Goal: Task Accomplishment & Management: Complete application form

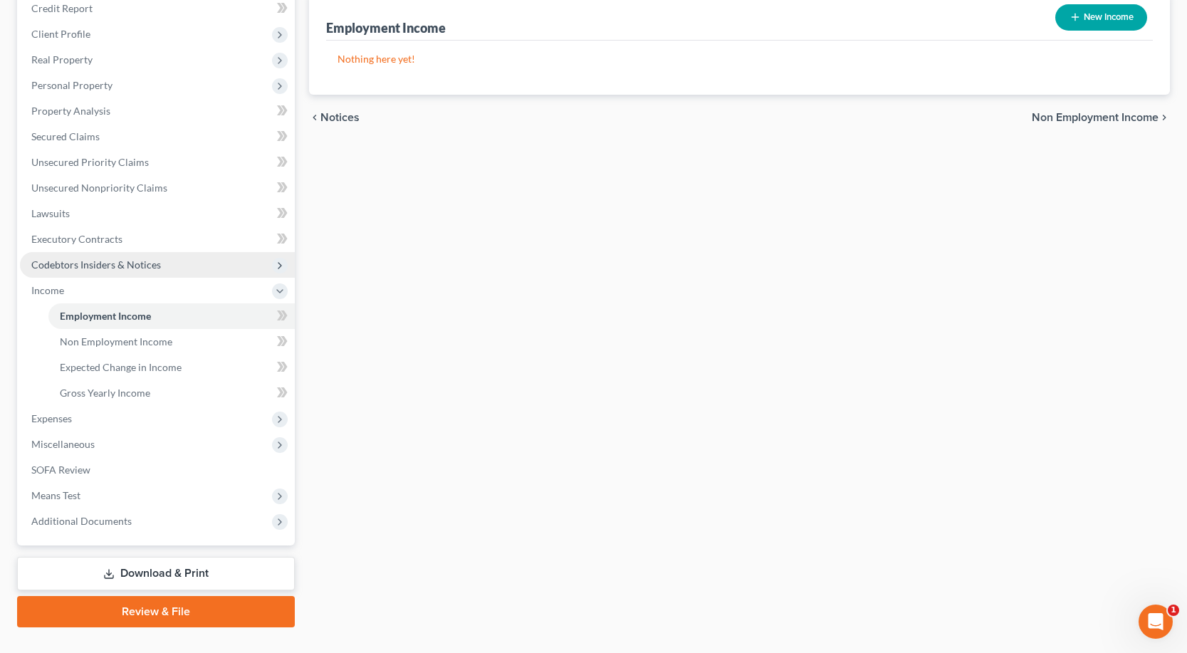
scroll to position [207, 0]
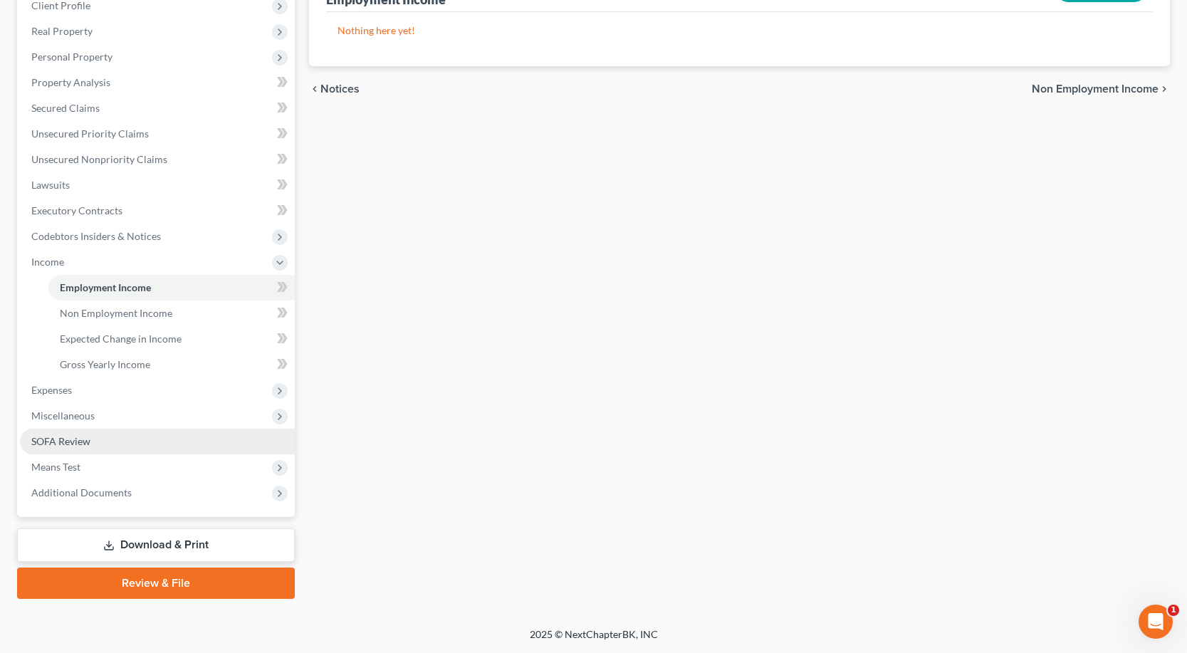
click at [78, 436] on span "SOFA Review" at bounding box center [60, 441] width 59 height 12
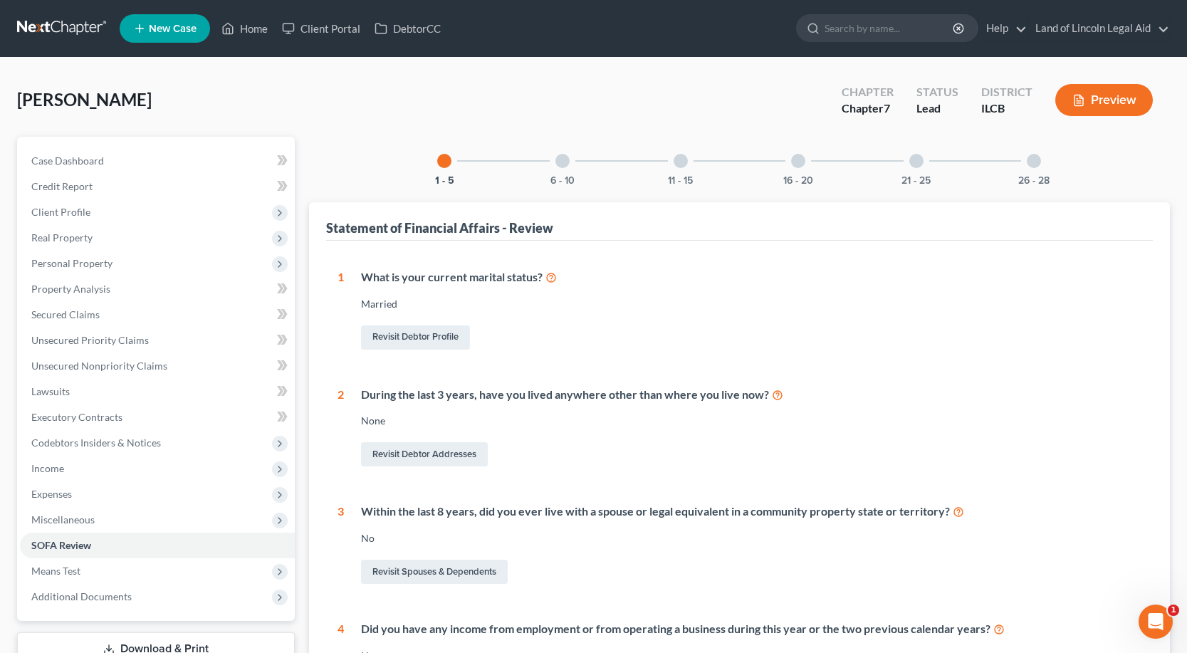
click at [560, 160] on div at bounding box center [562, 161] width 14 height 14
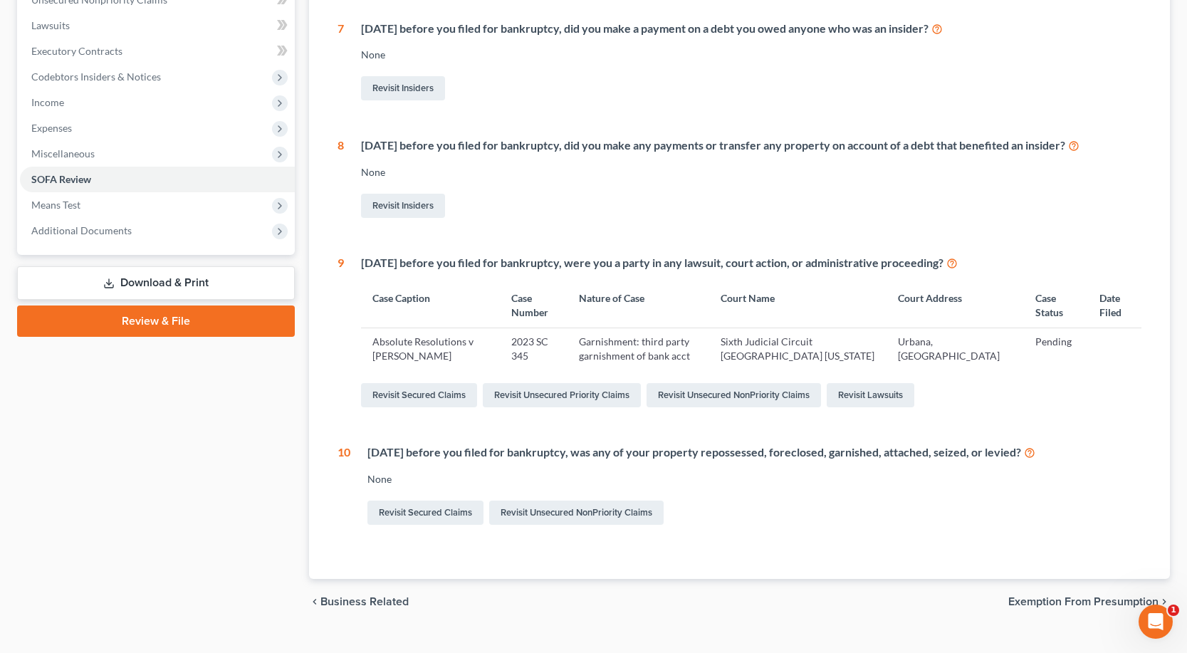
scroll to position [392, 0]
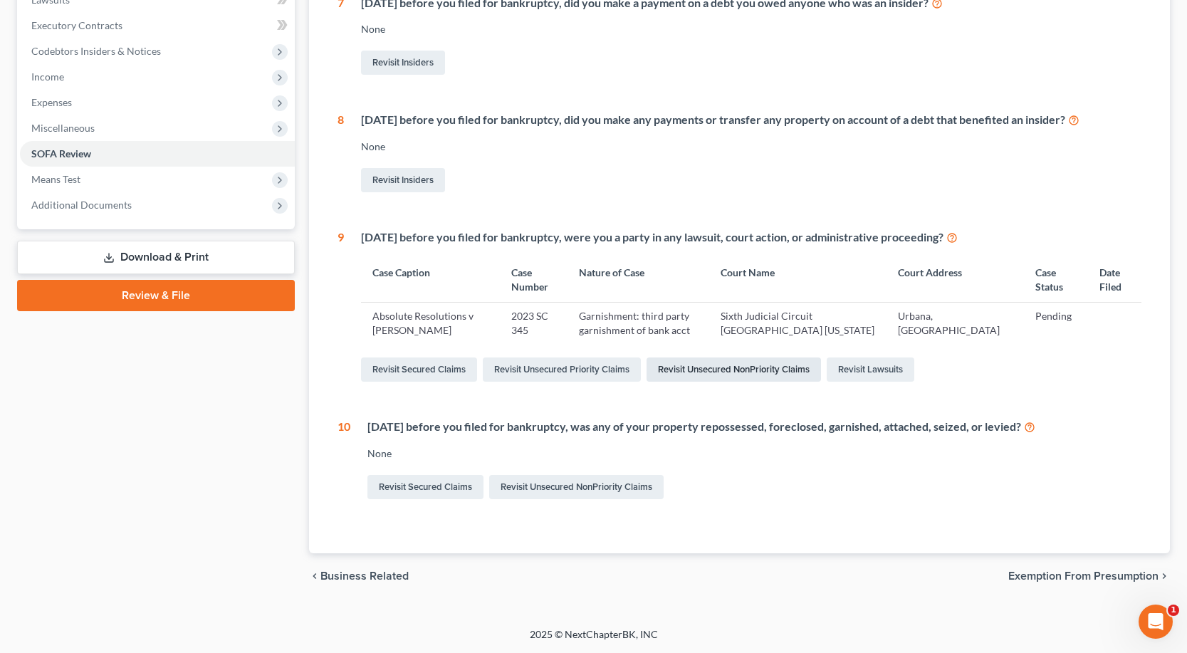
click at [725, 373] on link "Revisit Unsecured NonPriority Claims" at bounding box center [734, 369] width 174 height 24
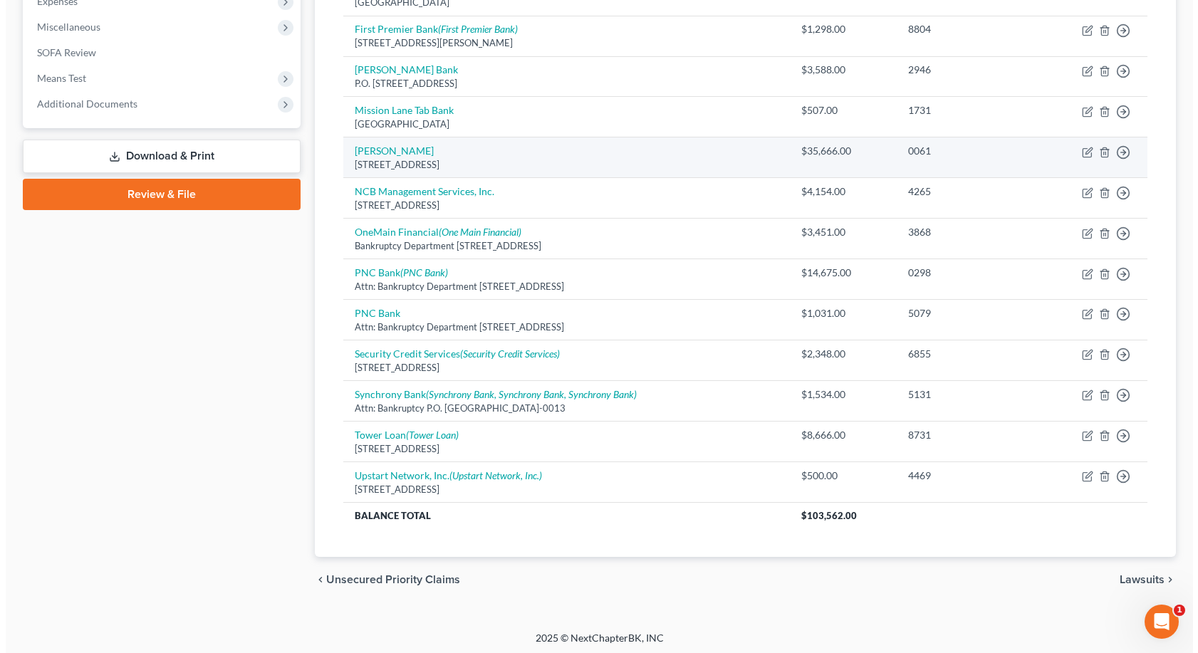
scroll to position [496, 0]
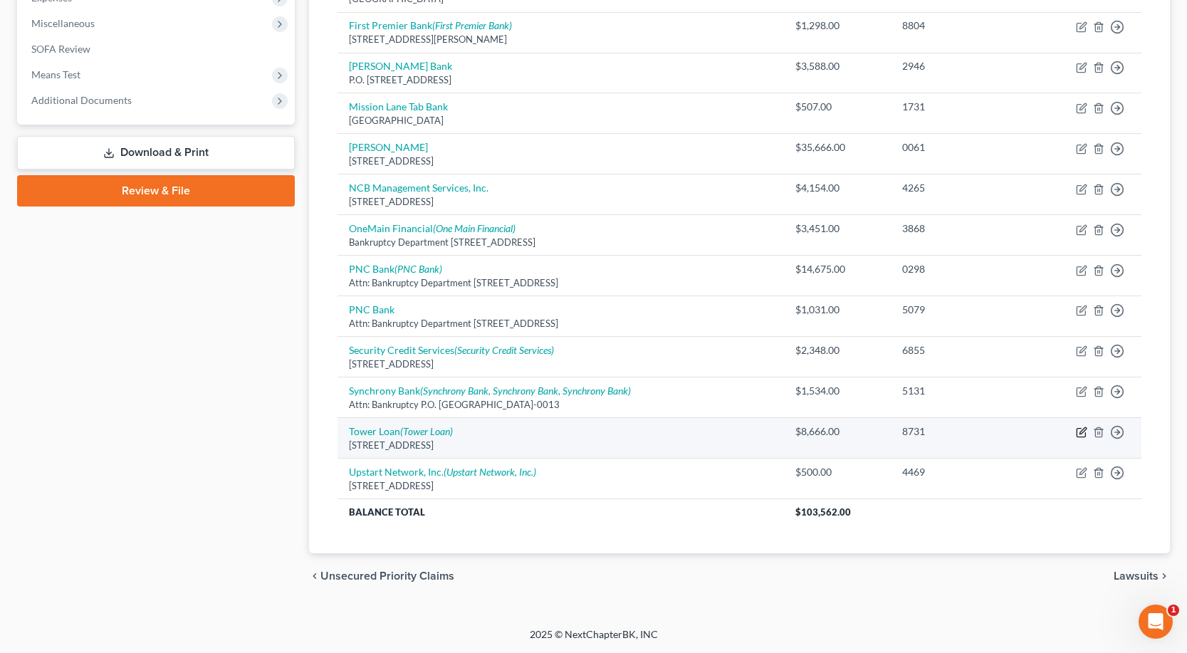
click at [1080, 433] on icon "button" at bounding box center [1082, 431] width 6 height 6
select select "14"
select select "0"
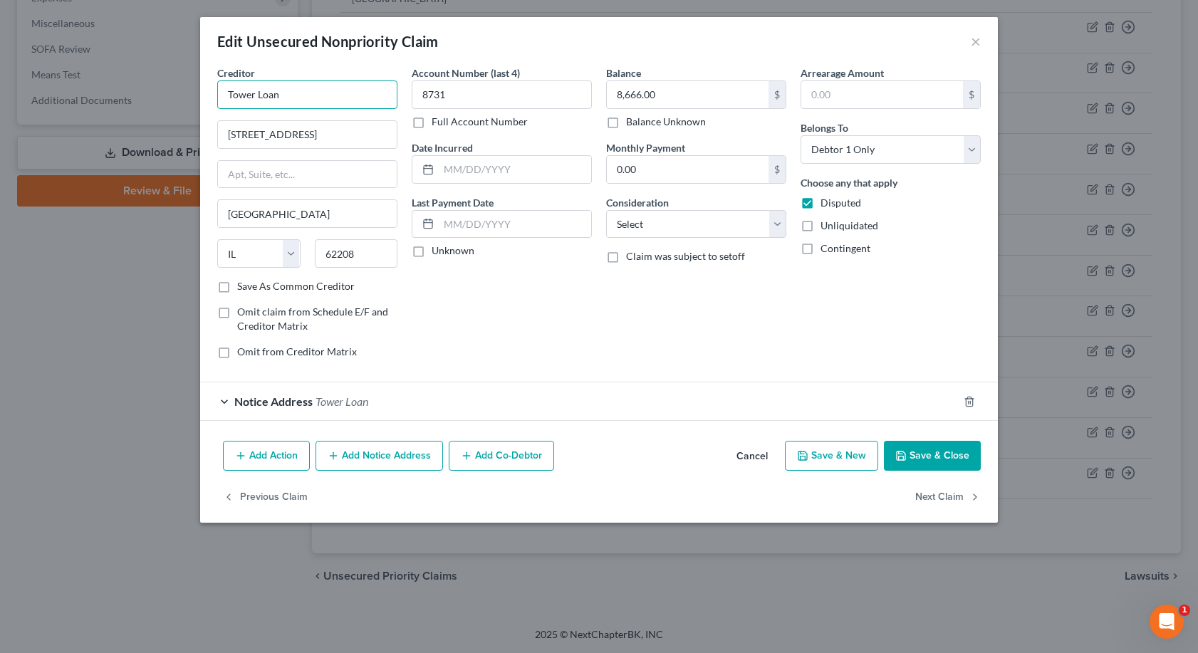
click at [296, 93] on input "Tower Loan" at bounding box center [307, 94] width 180 height 28
type input "Tower Loan of [US_STATE], LLC"
click at [221, 395] on div "Notice Address Tower Loan" at bounding box center [579, 401] width 758 height 38
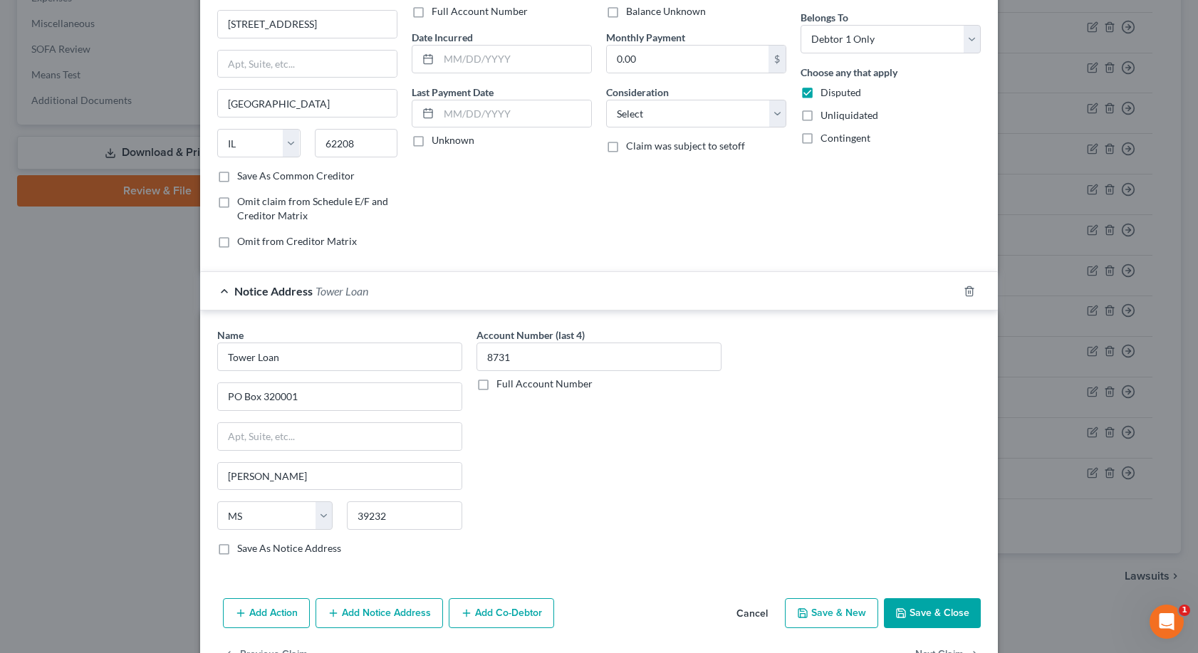
scroll to position [142, 0]
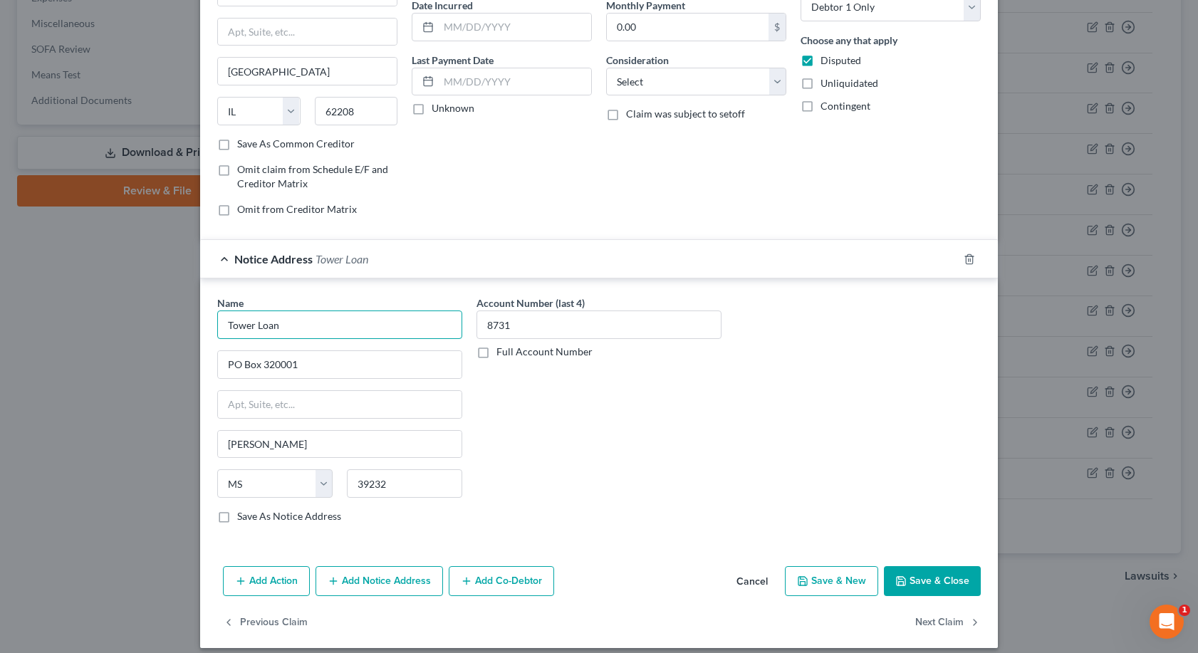
click at [278, 318] on input "Tower Loan" at bounding box center [339, 324] width 245 height 28
type input "Tower Loan of [US_STATE], LLC"
click at [651, 521] on div "Account Number (last 4) 8731 Full Account Number" at bounding box center [598, 415] width 259 height 239
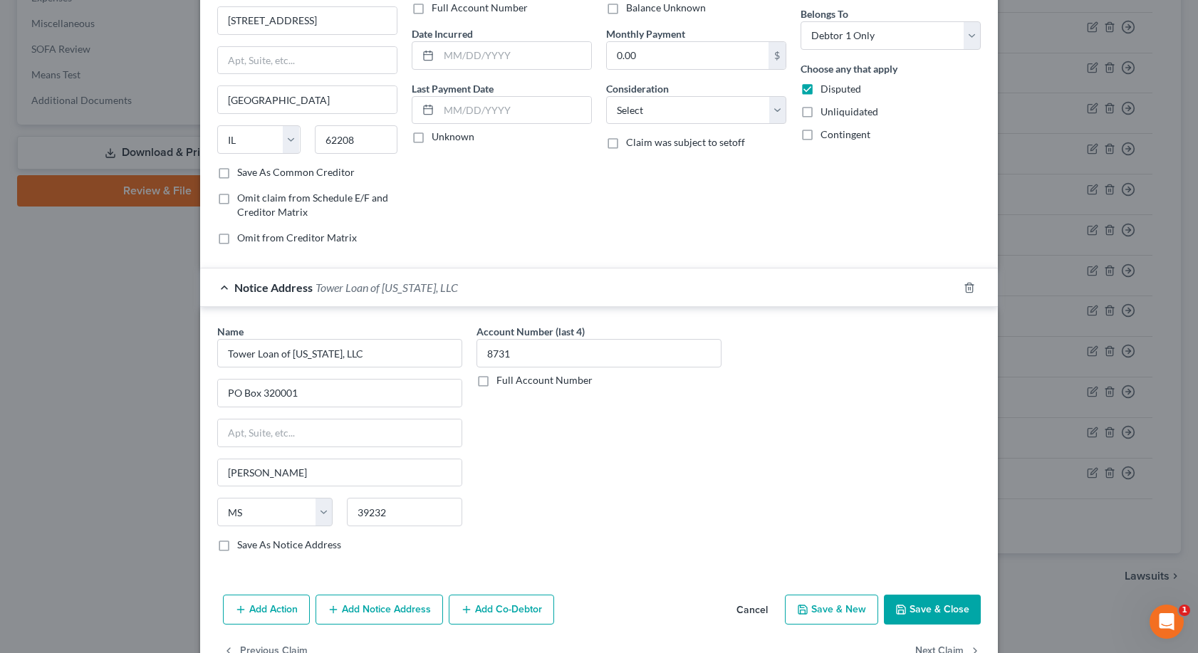
scroll to position [155, 0]
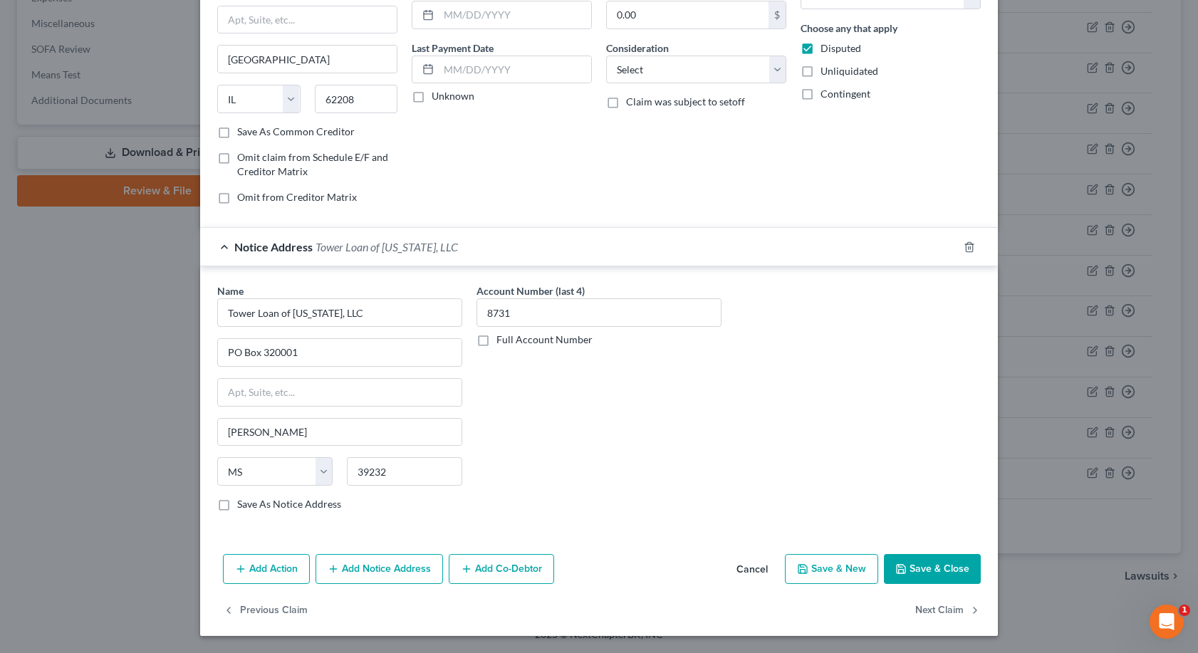
click at [912, 575] on button "Save & Close" at bounding box center [932, 569] width 97 height 30
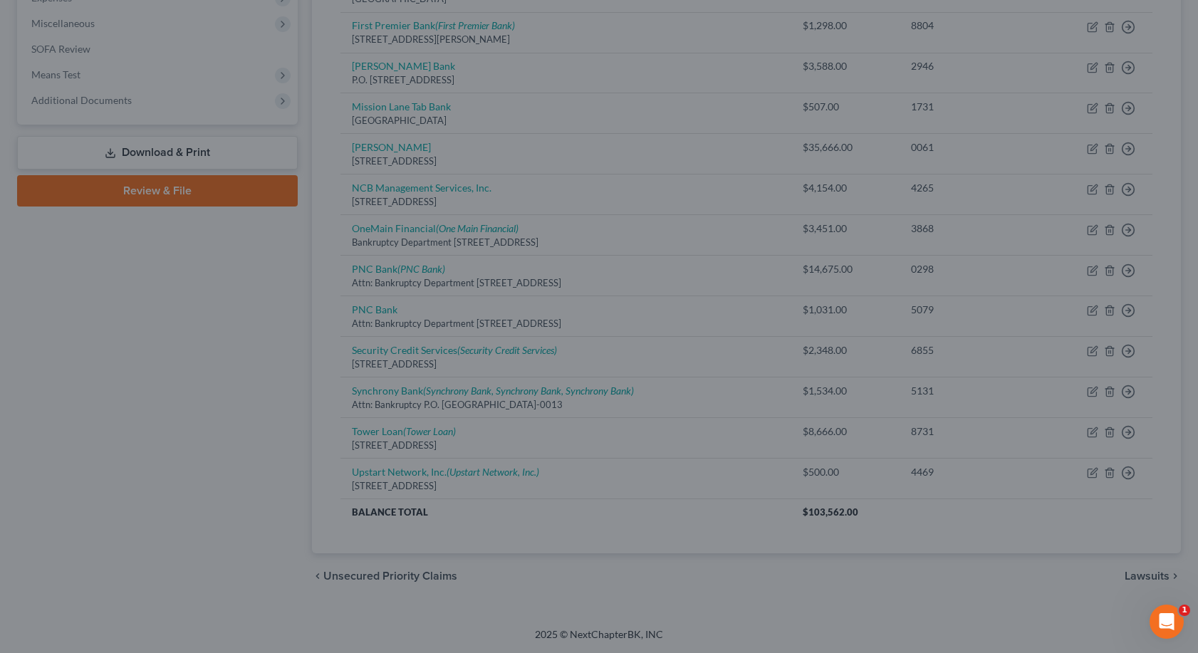
scroll to position [0, 0]
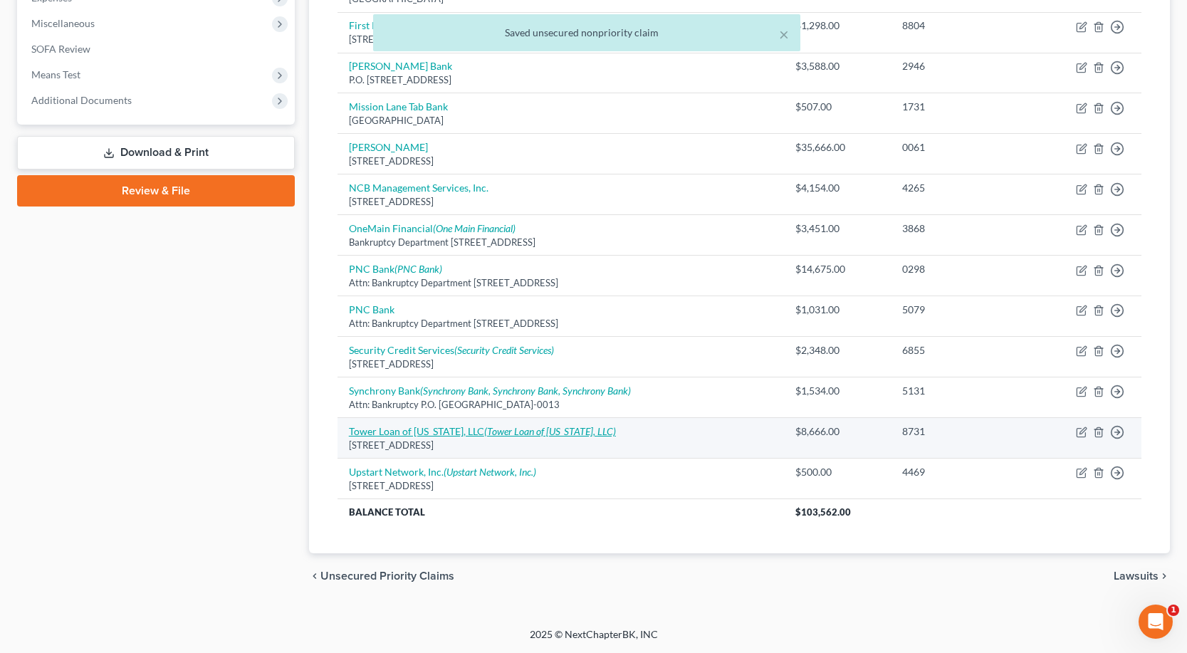
click at [446, 434] on link "Tower Loan of [US_STATE], LLC (Tower Loan of [US_STATE], LLC)" at bounding box center [482, 431] width 267 height 12
select select "14"
select select "0"
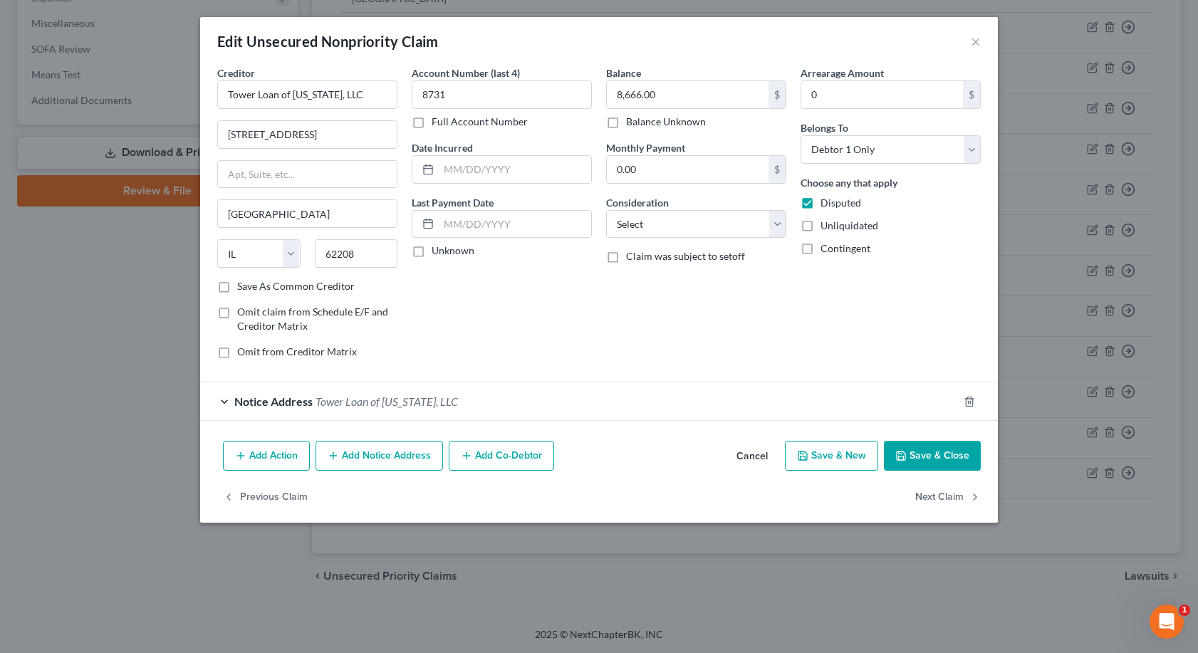
click at [248, 456] on button "Add Action" at bounding box center [266, 456] width 87 height 30
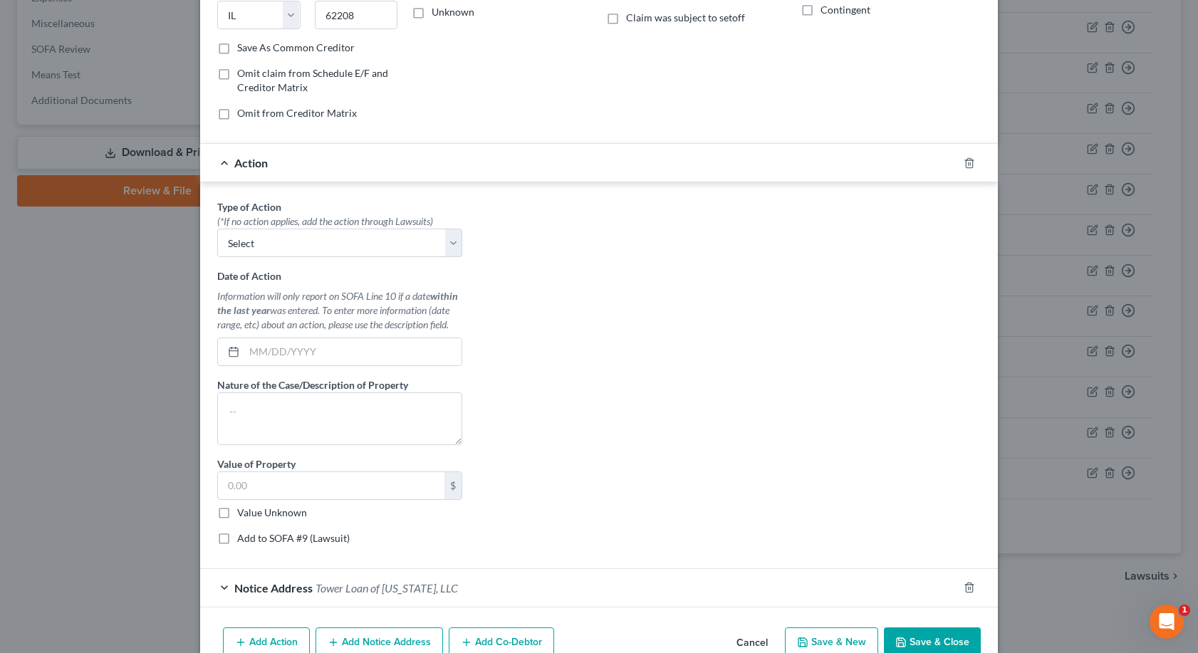
scroll to position [285, 0]
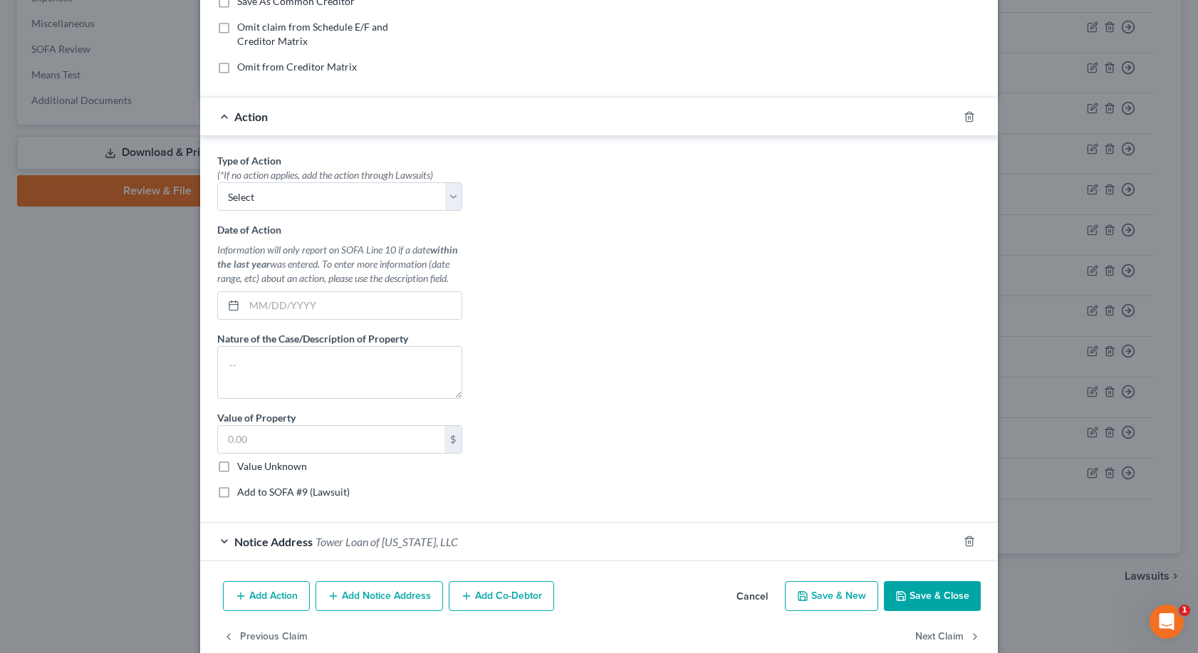
click at [237, 494] on label "Add to SOFA #9 (Lawsuit)" at bounding box center [293, 492] width 113 height 14
click at [243, 494] on input "Add to SOFA #9 (Lawsuit)" at bounding box center [247, 489] width 9 height 9
checkbox input "true"
select select "0"
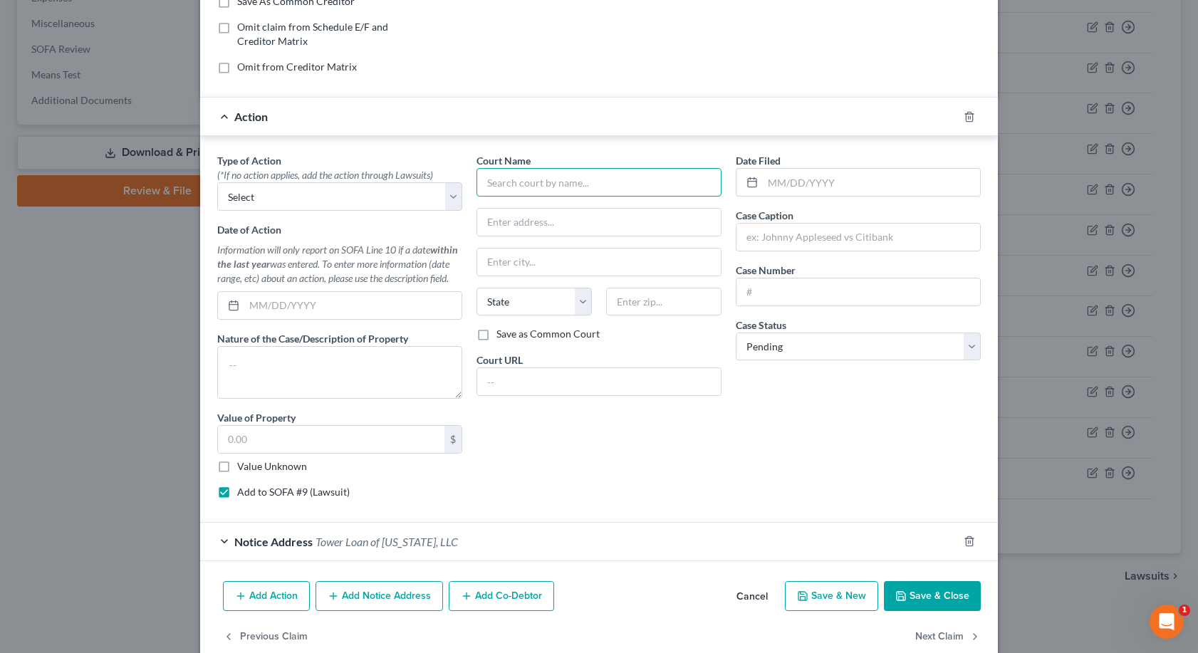
click at [511, 188] on input "text" at bounding box center [598, 182] width 245 height 28
type input "Sixth Judicial Circuit [GEOGRAPHIC_DATA] [US_STATE]"
click at [773, 229] on input "text" at bounding box center [858, 237] width 244 height 27
type input "Tower Loan of [US_STATE], LLC v [PERSON_NAME]"
click at [805, 291] on input "text" at bounding box center [858, 291] width 244 height 27
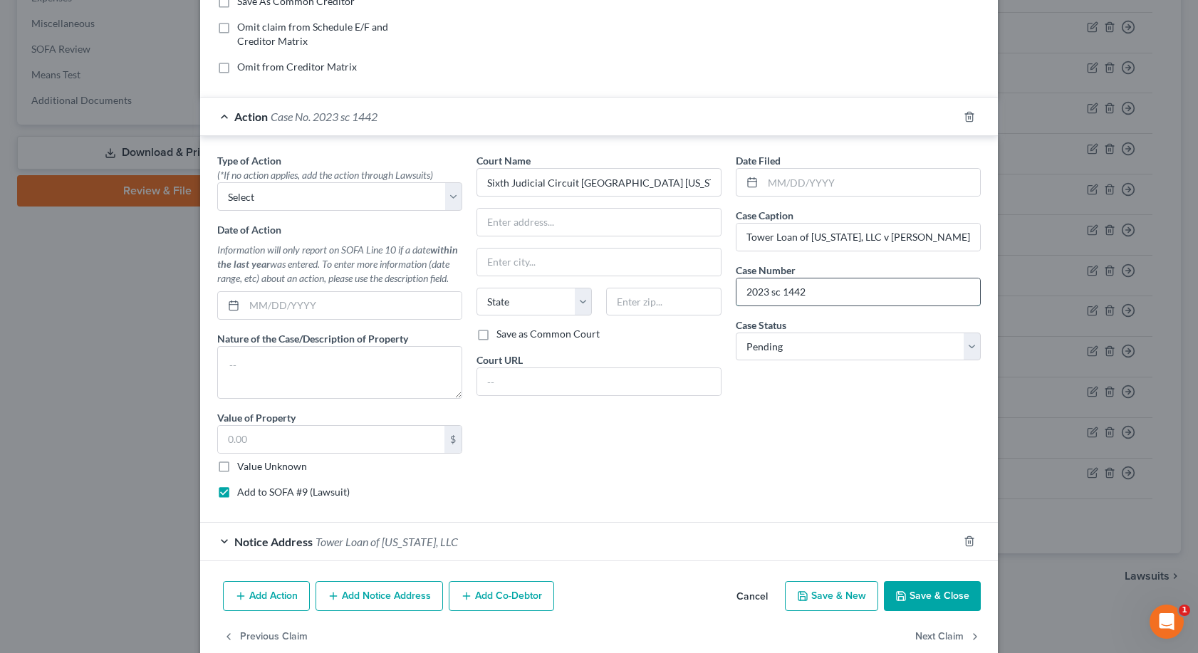
click at [788, 288] on input "2023 sc 1442" at bounding box center [858, 291] width 244 height 27
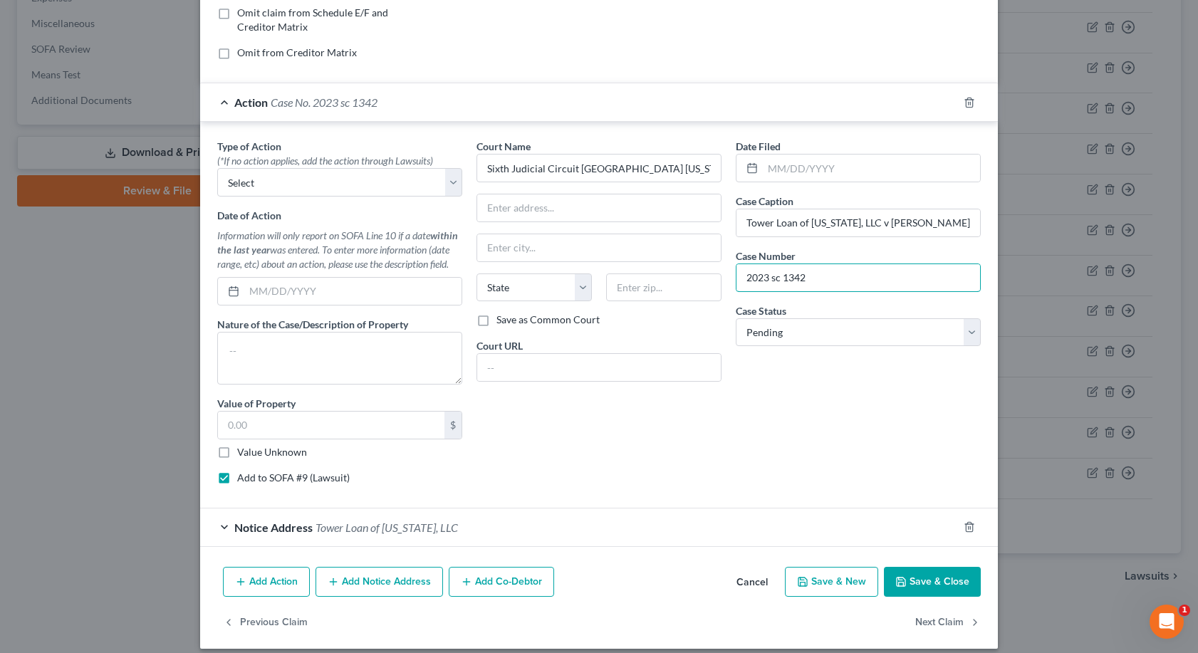
scroll to position [312, 0]
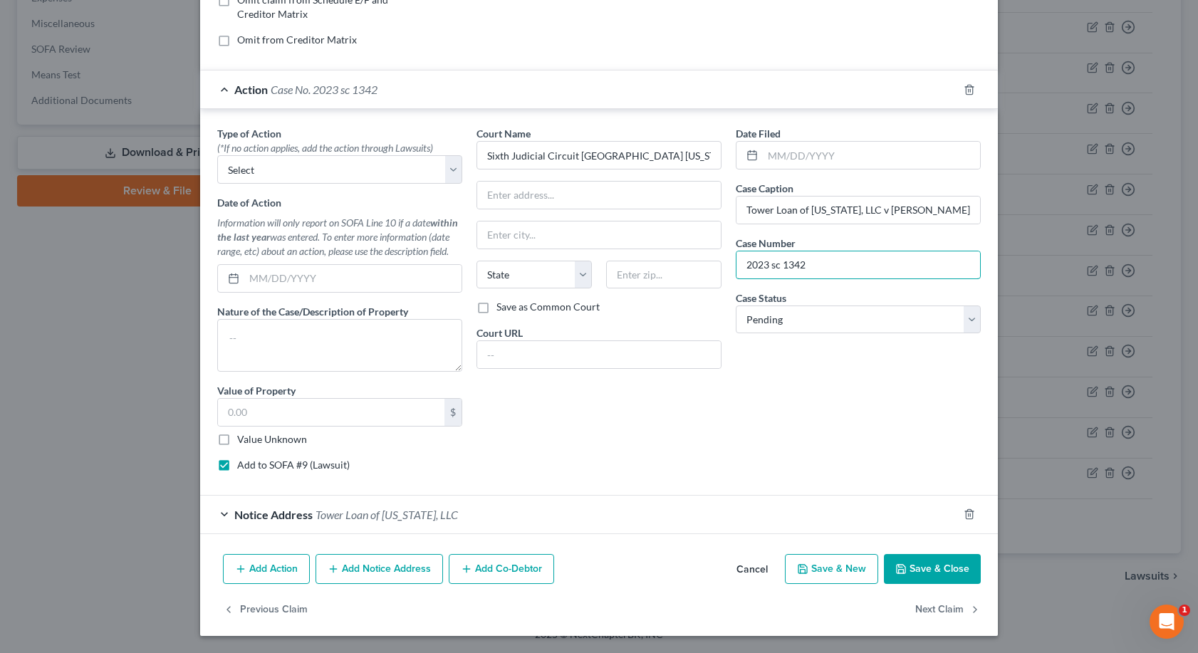
type input "2023 sc 1342"
click at [923, 570] on button "Save & Close" at bounding box center [932, 569] width 97 height 30
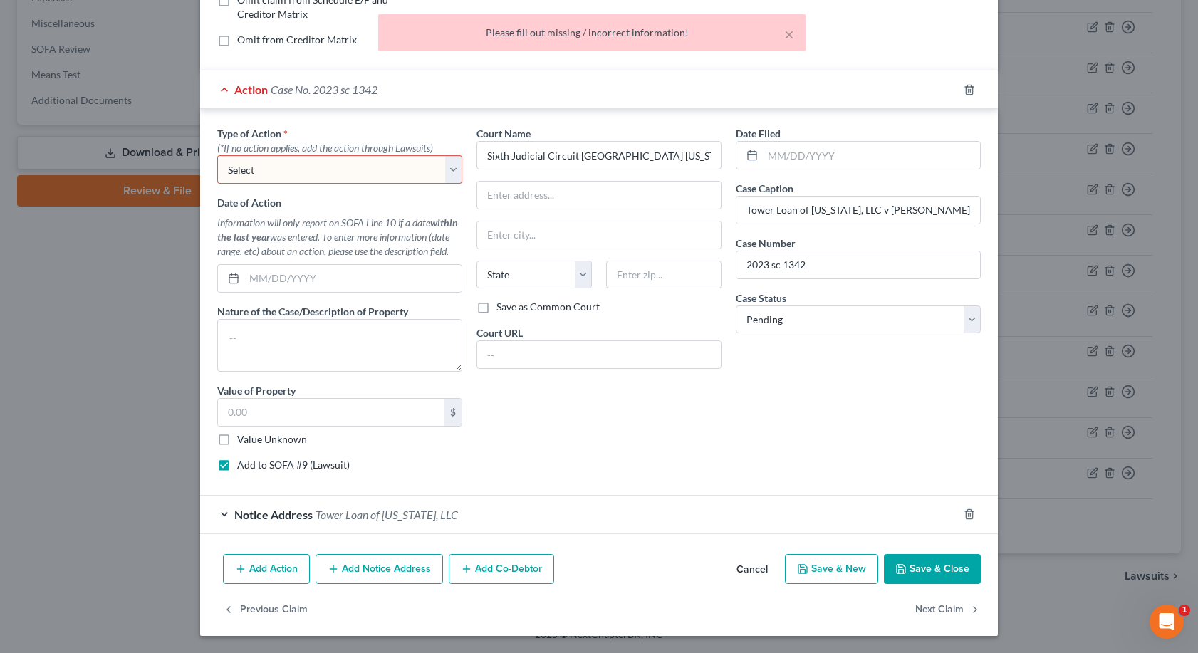
click at [446, 172] on select "Select Repossession Garnishment Foreclosure Personal Injury Attached, Seized, O…" at bounding box center [339, 169] width 245 height 28
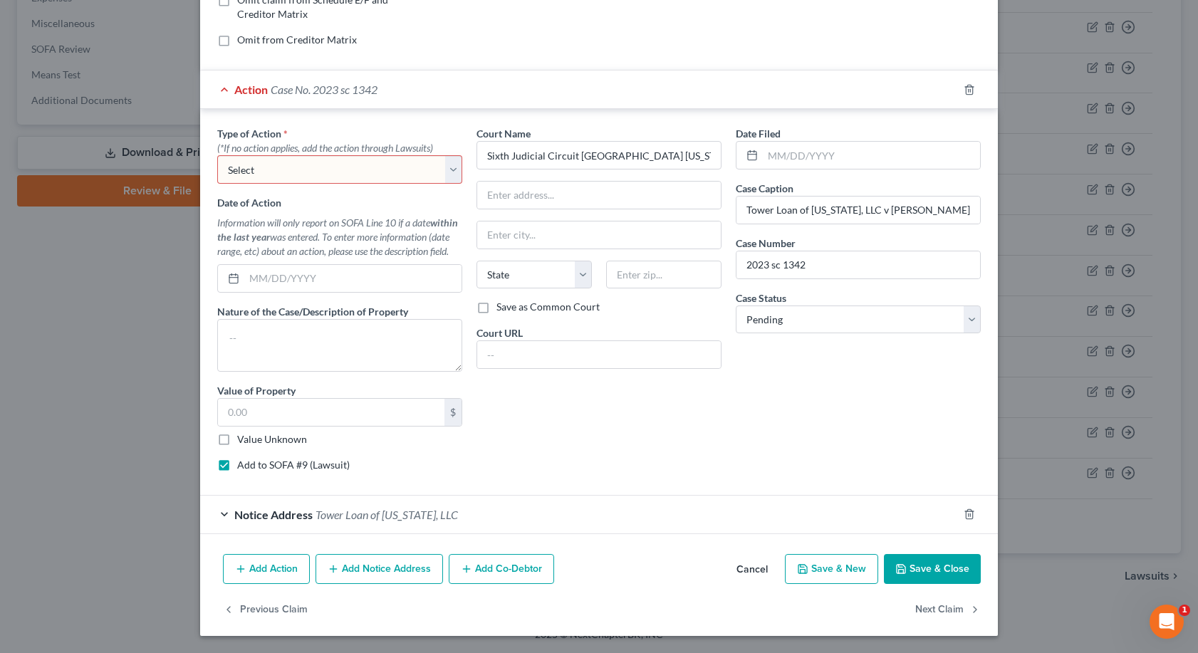
click at [446, 172] on select "Select Repossession Garnishment Foreclosure Personal Injury Attached, Seized, O…" at bounding box center [339, 169] width 245 height 28
click at [237, 440] on label "Value Unknown" at bounding box center [272, 439] width 70 height 14
click at [243, 440] on input "Value Unknown" at bounding box center [247, 436] width 9 height 9
checkbox input "true"
type input "0.00"
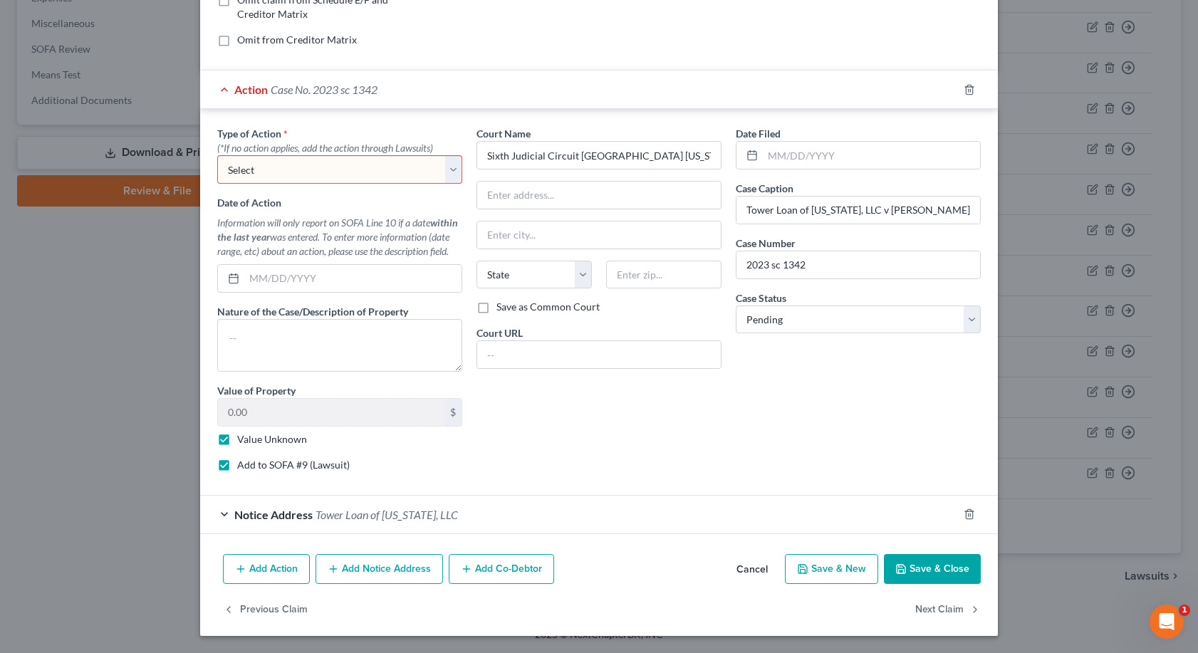
click at [237, 440] on label "Value Unknown" at bounding box center [272, 439] width 70 height 14
click at [243, 440] on input "Value Unknown" at bounding box center [247, 436] width 9 height 9
checkbox input "false"
drag, startPoint x: 366, startPoint y: 464, endPoint x: 377, endPoint y: 468, distance: 12.2
click at [377, 468] on div "Add to SOFA #9 (Lawsuit)" at bounding box center [339, 465] width 245 height 14
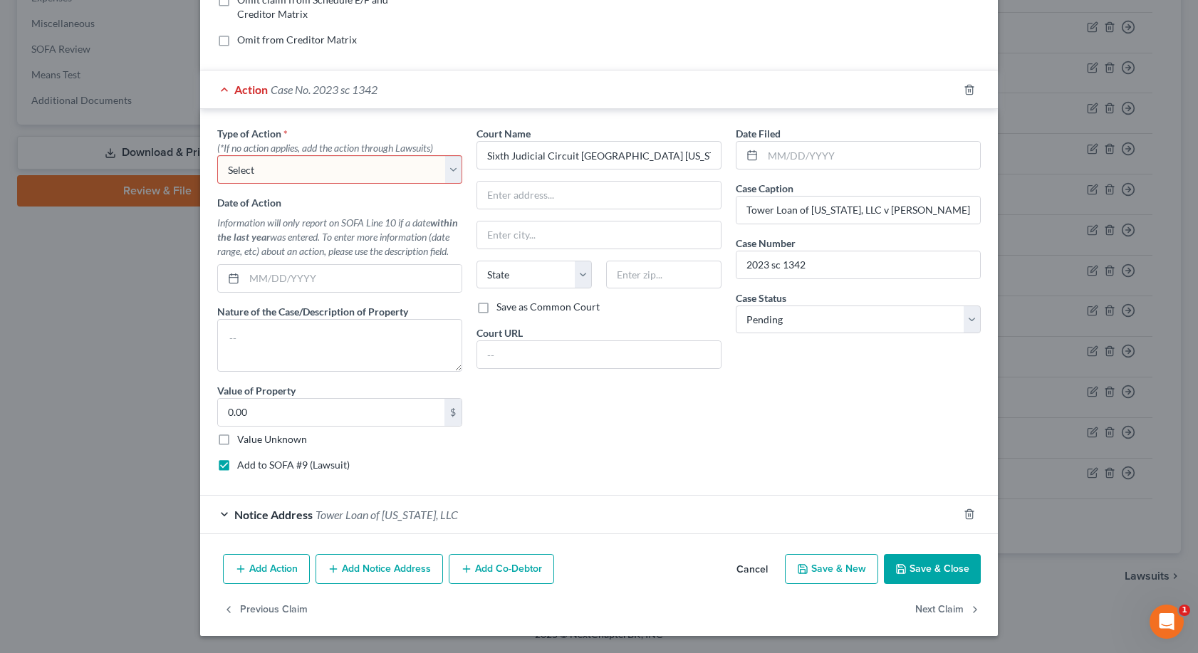
click at [916, 562] on button "Save & Close" at bounding box center [932, 569] width 97 height 30
click at [216, 89] on div "Action Case No. 2023 sc 1342" at bounding box center [579, 89] width 758 height 38
click at [968, 90] on icon "button" at bounding box center [968, 89] width 11 height 11
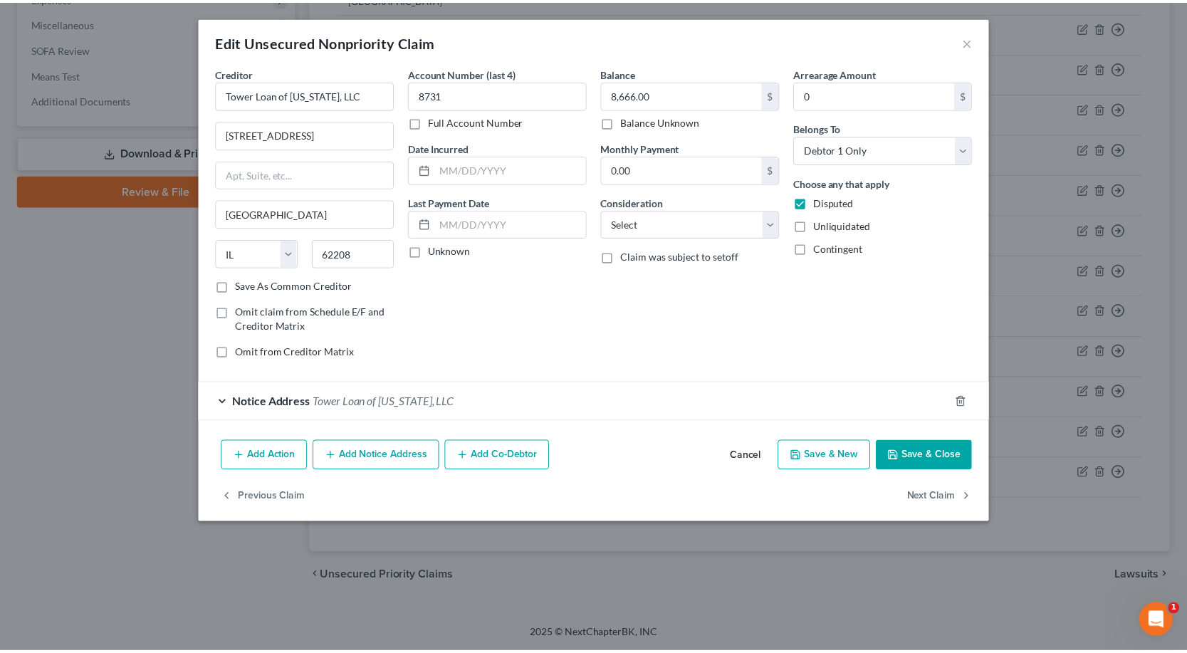
scroll to position [0, 0]
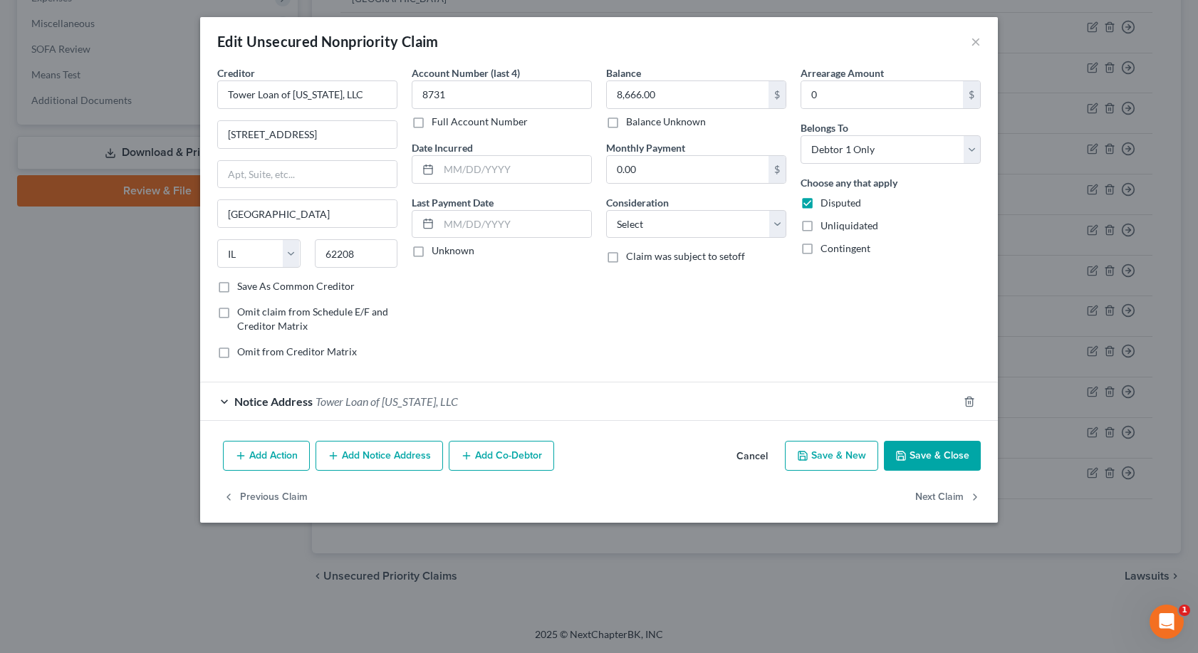
click at [919, 450] on button "Save & Close" at bounding box center [932, 456] width 97 height 30
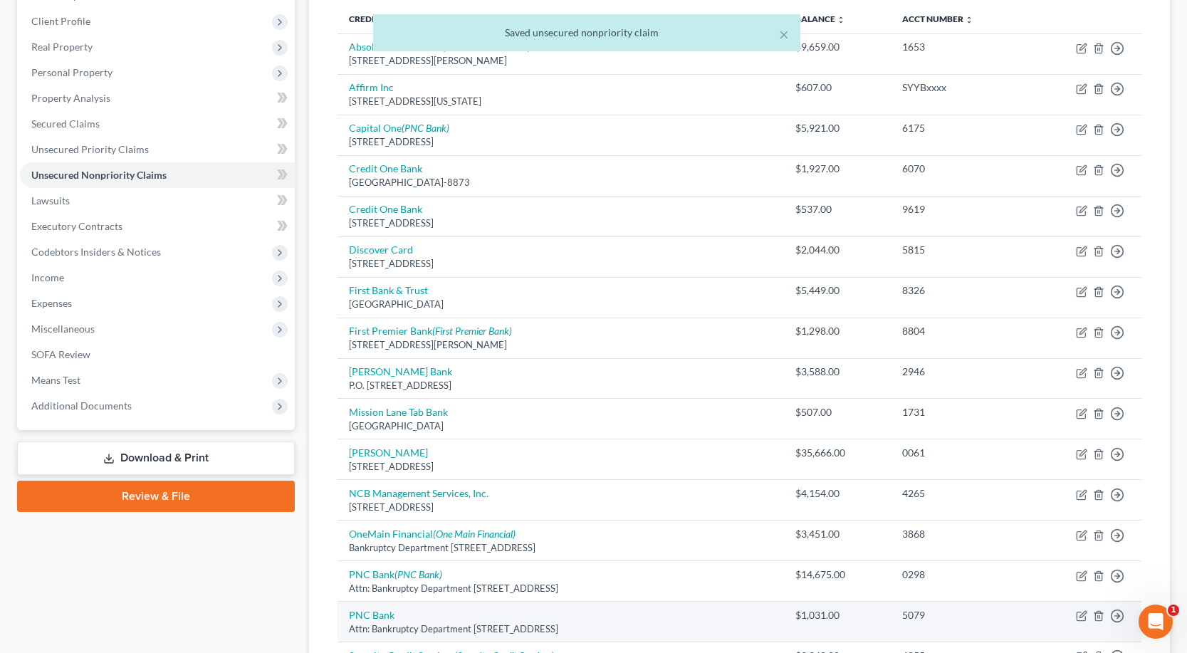
scroll to position [140, 0]
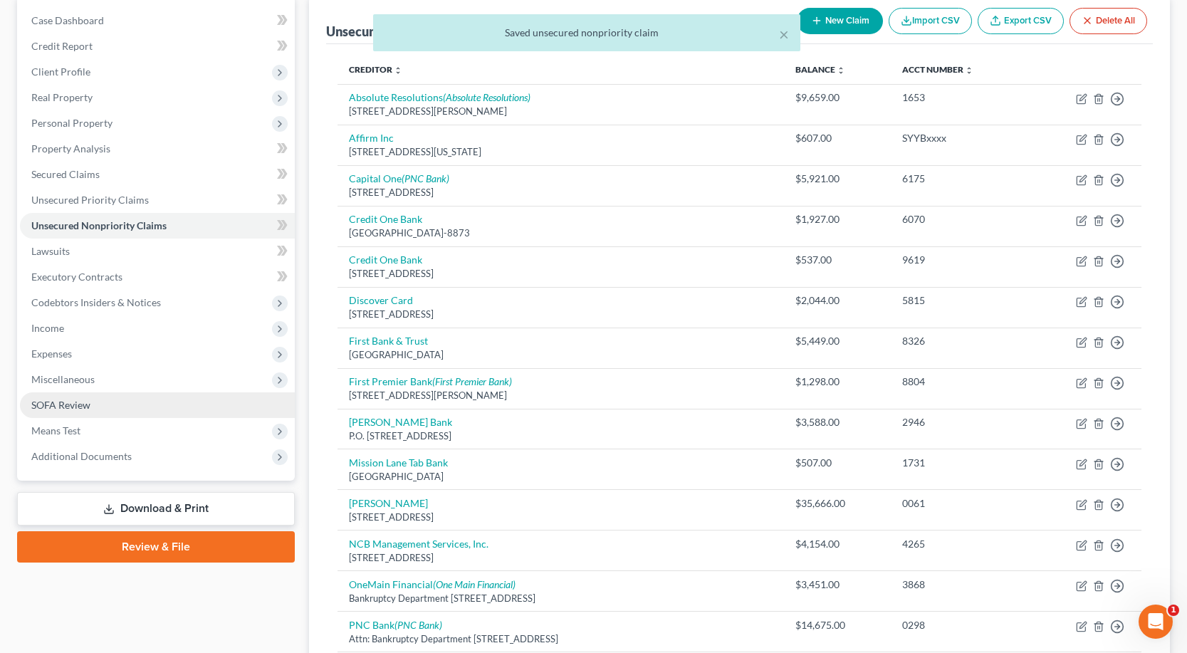
click at [138, 404] on link "SOFA Review" at bounding box center [157, 405] width 275 height 26
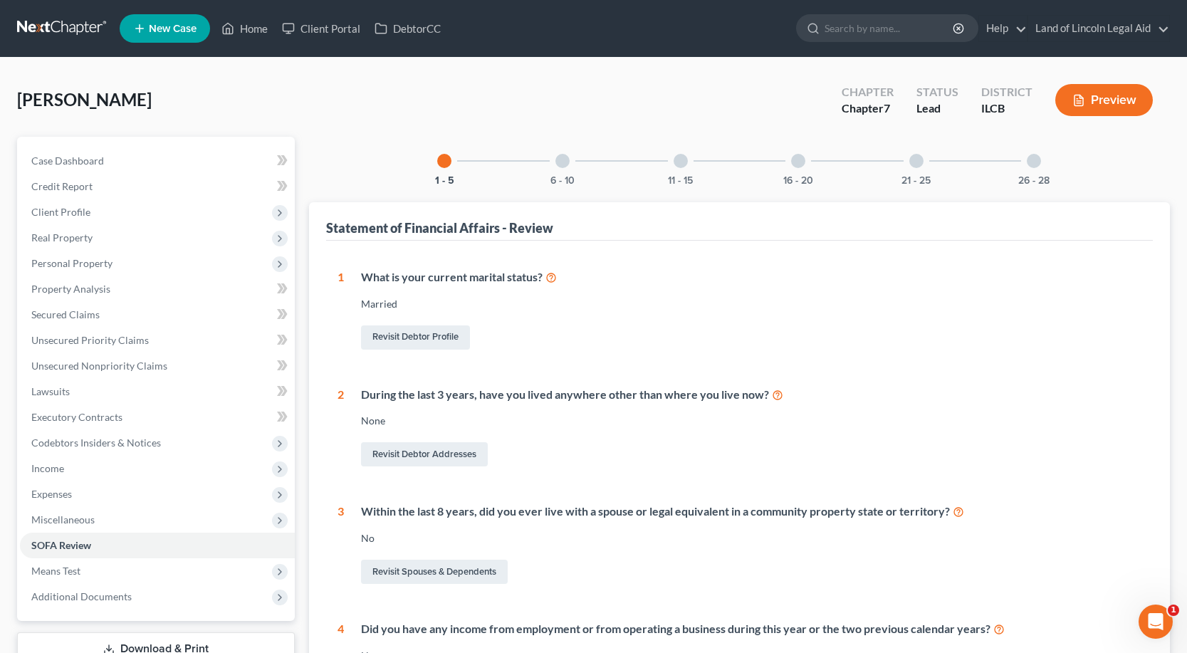
click at [558, 163] on div at bounding box center [562, 161] width 14 height 14
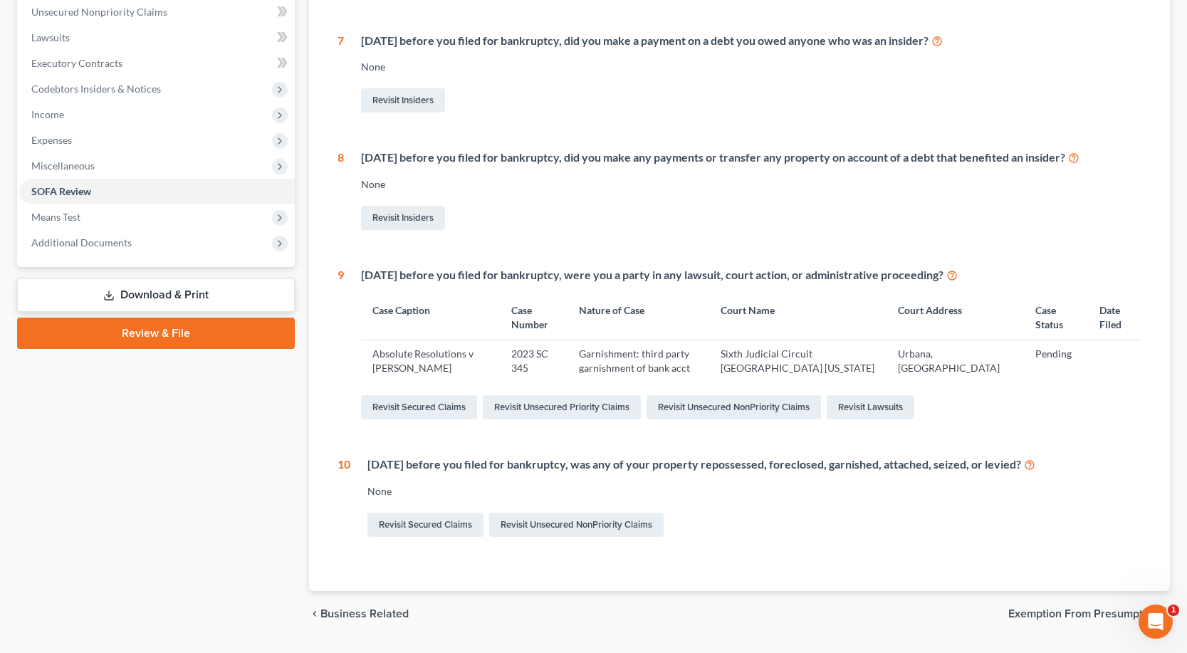
scroll to position [356, 0]
click at [863, 399] on link "Revisit Lawsuits" at bounding box center [871, 405] width 88 height 24
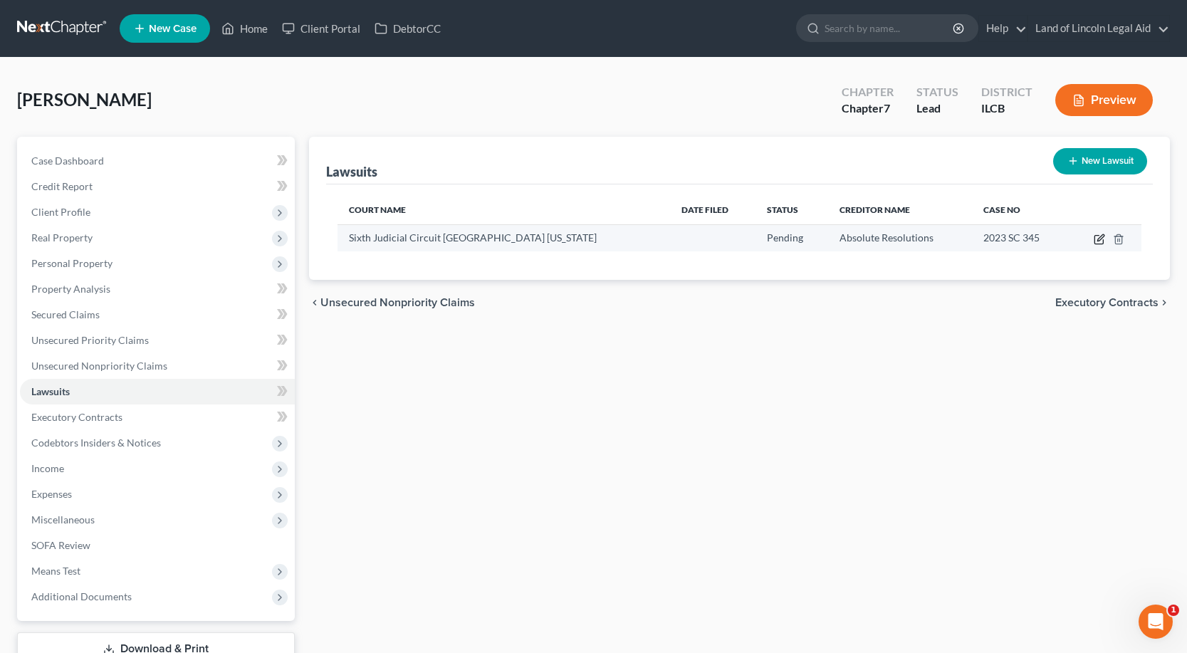
click at [1095, 236] on icon "button" at bounding box center [1098, 240] width 9 height 9
select select "14"
select select "0"
select select "1"
select select "24"
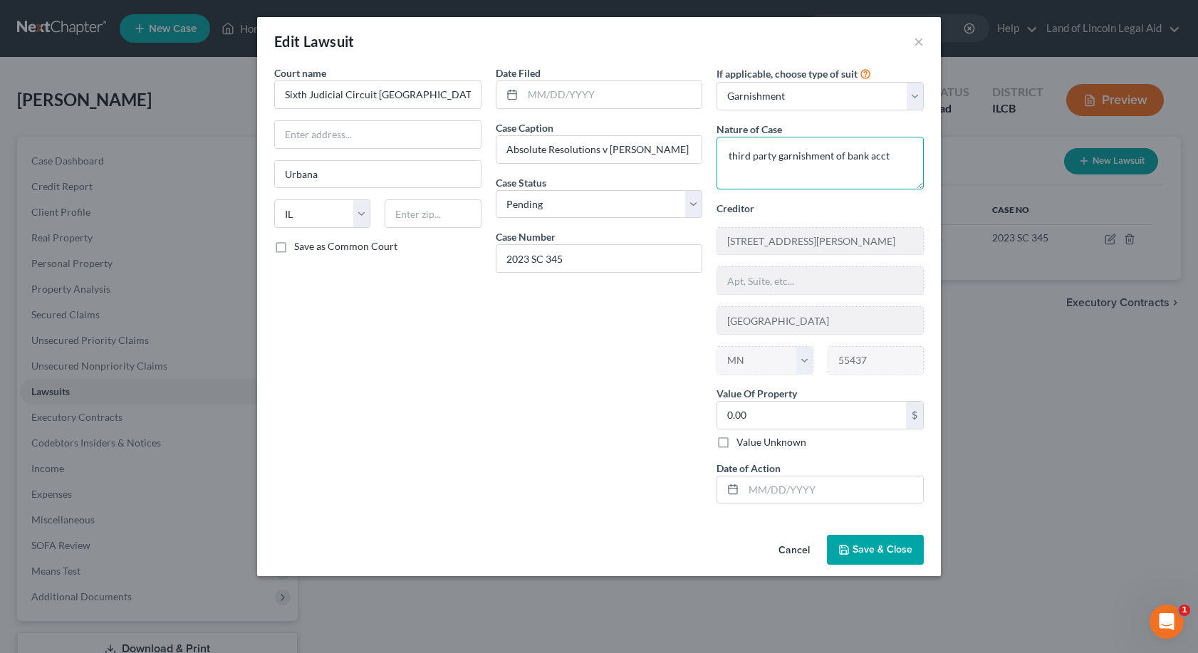
drag, startPoint x: 724, startPoint y: 152, endPoint x: 901, endPoint y: 150, distance: 177.3
click at [901, 150] on textarea "third party garnishment of bank acct" at bounding box center [819, 163] width 207 height 53
click at [874, 543] on span "Save & Close" at bounding box center [882, 549] width 60 height 12
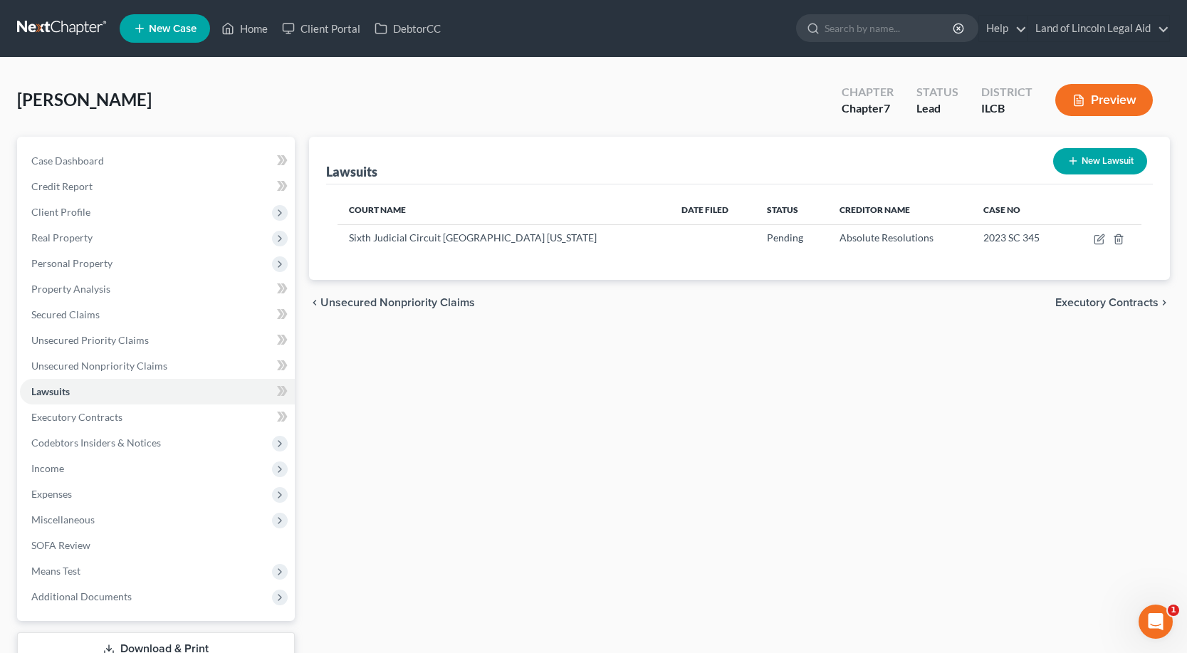
click at [1109, 164] on button "New Lawsuit" at bounding box center [1100, 161] width 94 height 26
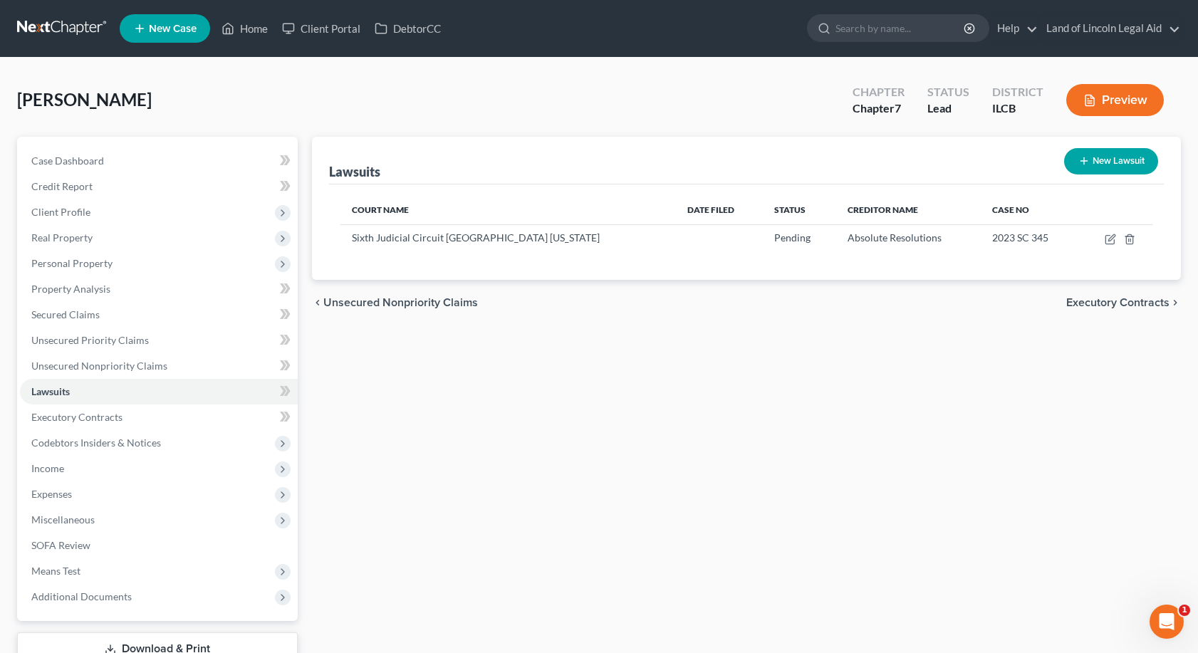
select select "0"
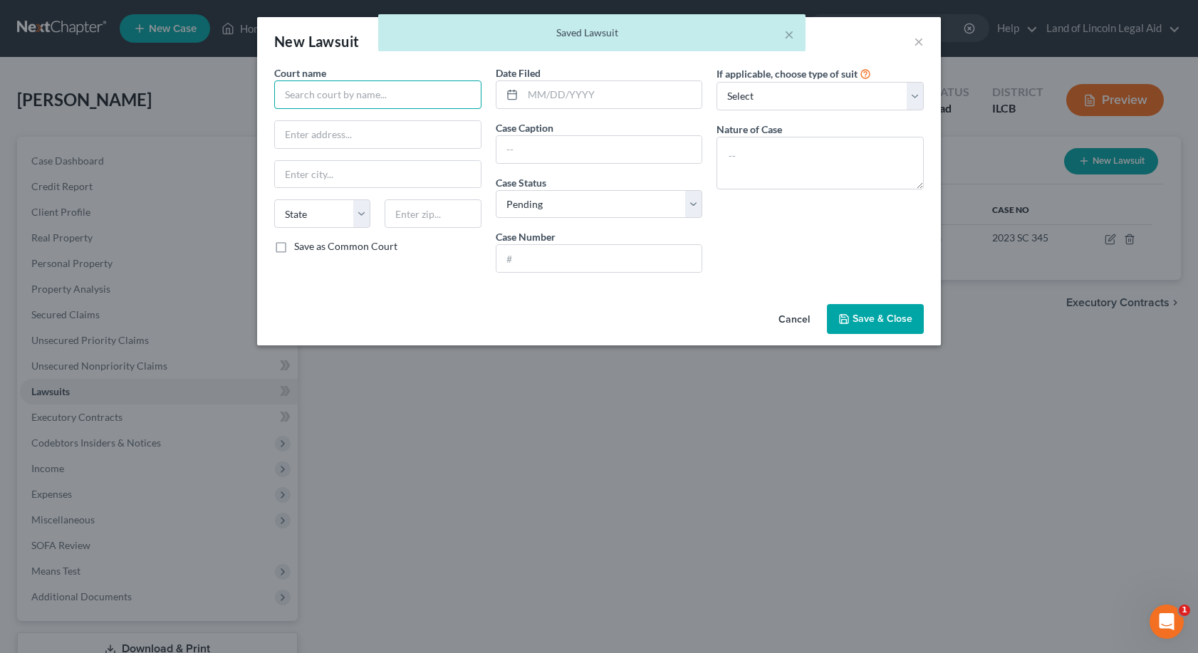
click at [302, 97] on input "text" at bounding box center [377, 94] width 207 height 28
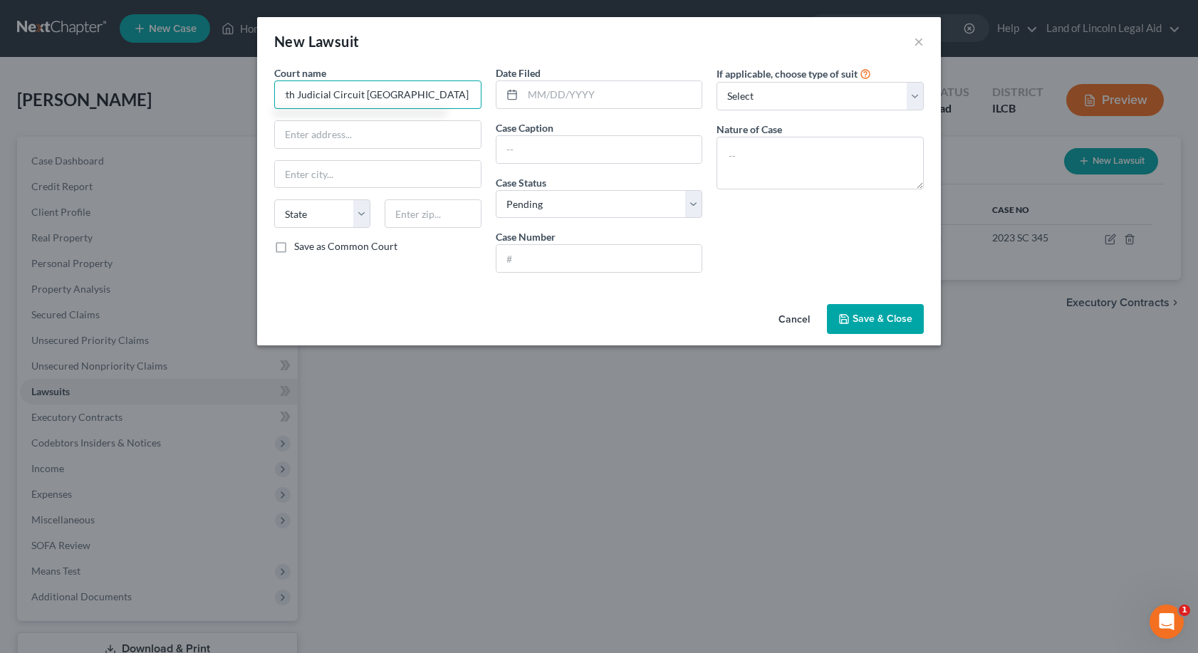
scroll to position [0, 19]
type input "Sixth Judicial Circuit [GEOGRAPHIC_DATA] [US_STATE]"
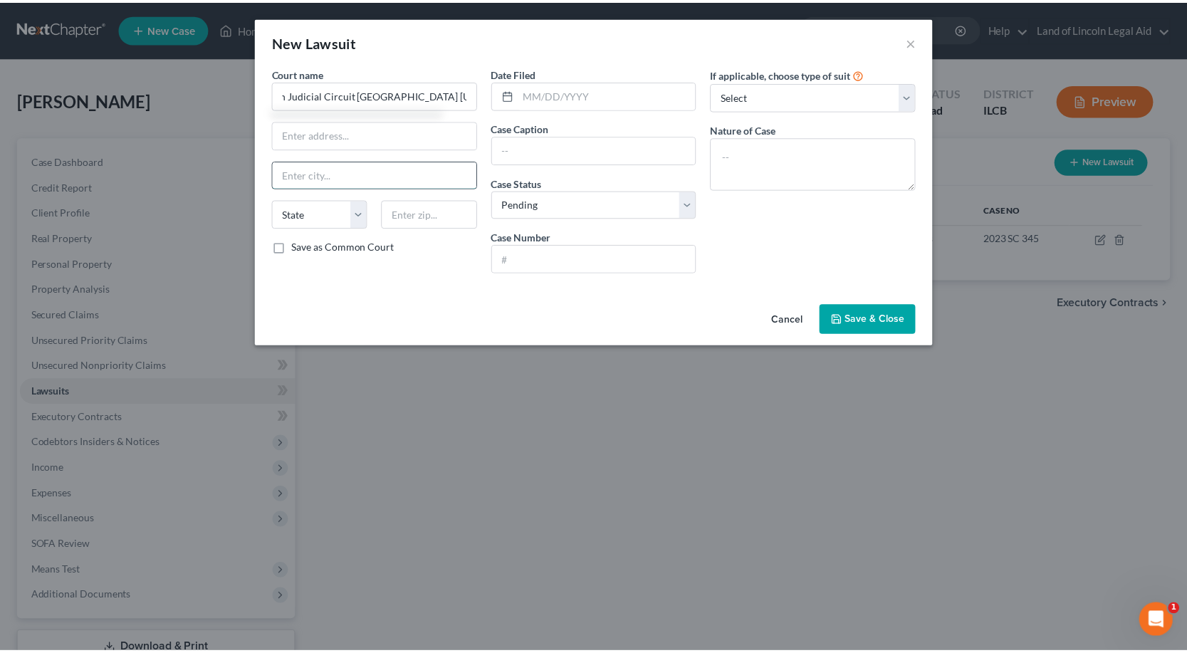
scroll to position [0, 0]
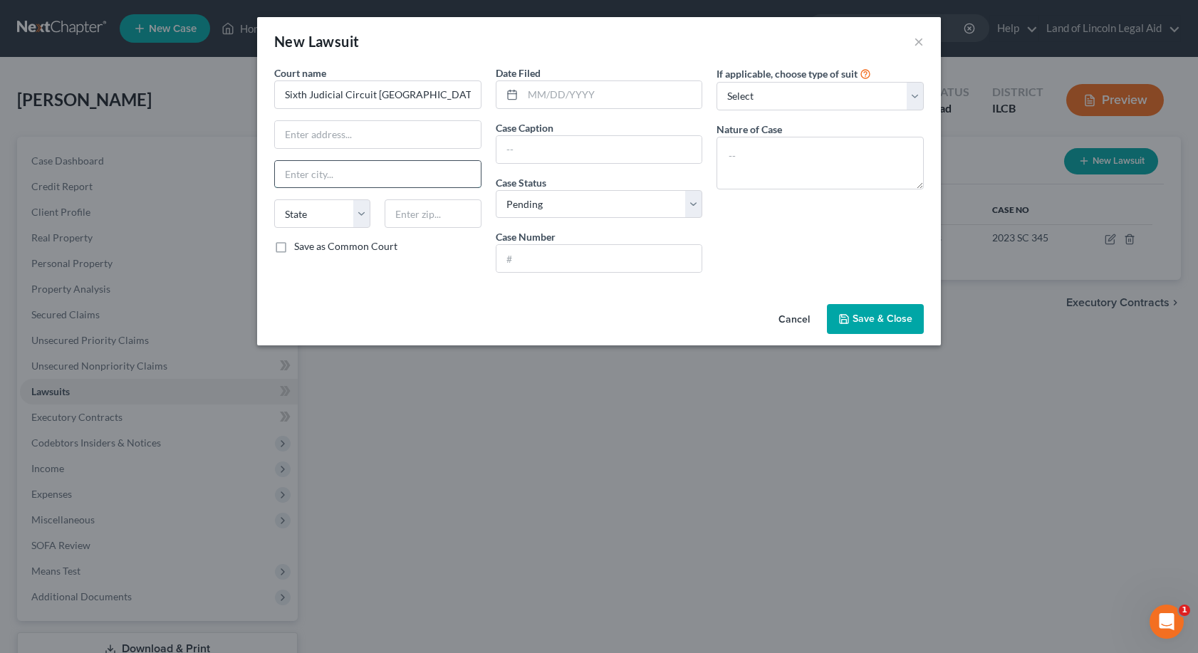
click at [299, 172] on input "text" at bounding box center [378, 174] width 206 height 27
type input "u"
type input "Urbana"
click at [367, 211] on select "State [US_STATE] AK AR AZ CA CO CT DE DC [GEOGRAPHIC_DATA] [GEOGRAPHIC_DATA] GU…" at bounding box center [322, 213] width 96 height 28
select select "14"
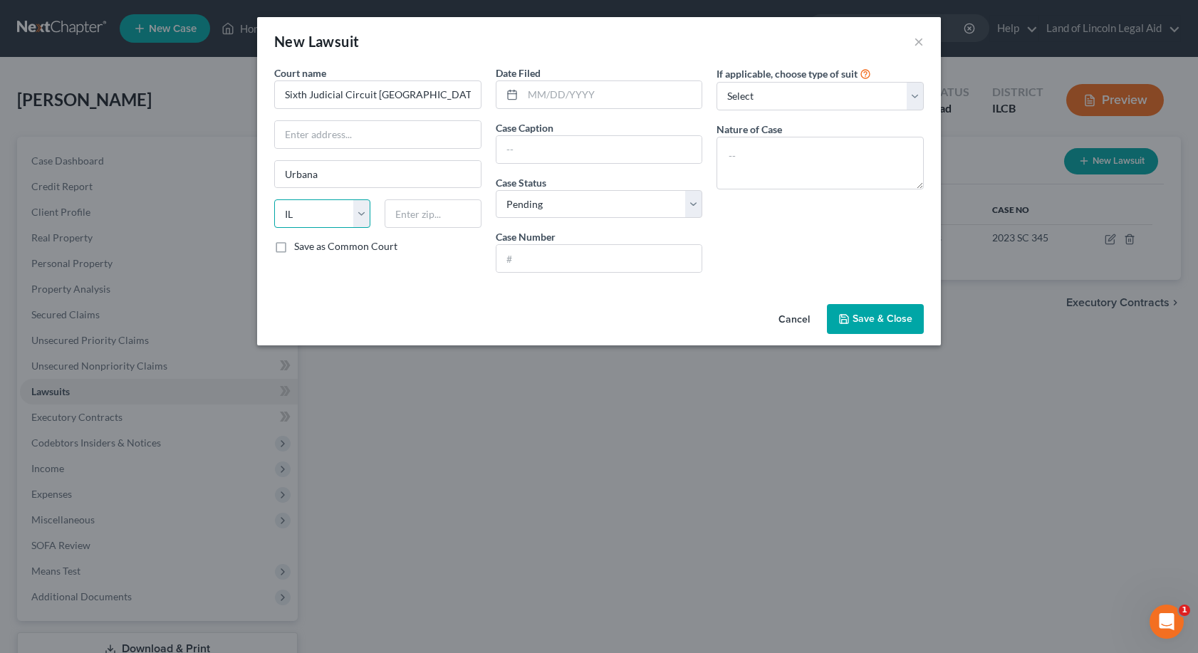
click at [274, 199] on select "State [US_STATE] AK AR AZ CA CO CT DE DC [GEOGRAPHIC_DATA] [GEOGRAPHIC_DATA] GU…" at bounding box center [322, 213] width 96 height 28
click at [294, 246] on label "Save as Common Court" at bounding box center [345, 246] width 103 height 14
click at [300, 246] on input "Save as Common Court" at bounding box center [304, 243] width 9 height 9
checkbox input "true"
click at [505, 262] on input "text" at bounding box center [599, 258] width 206 height 27
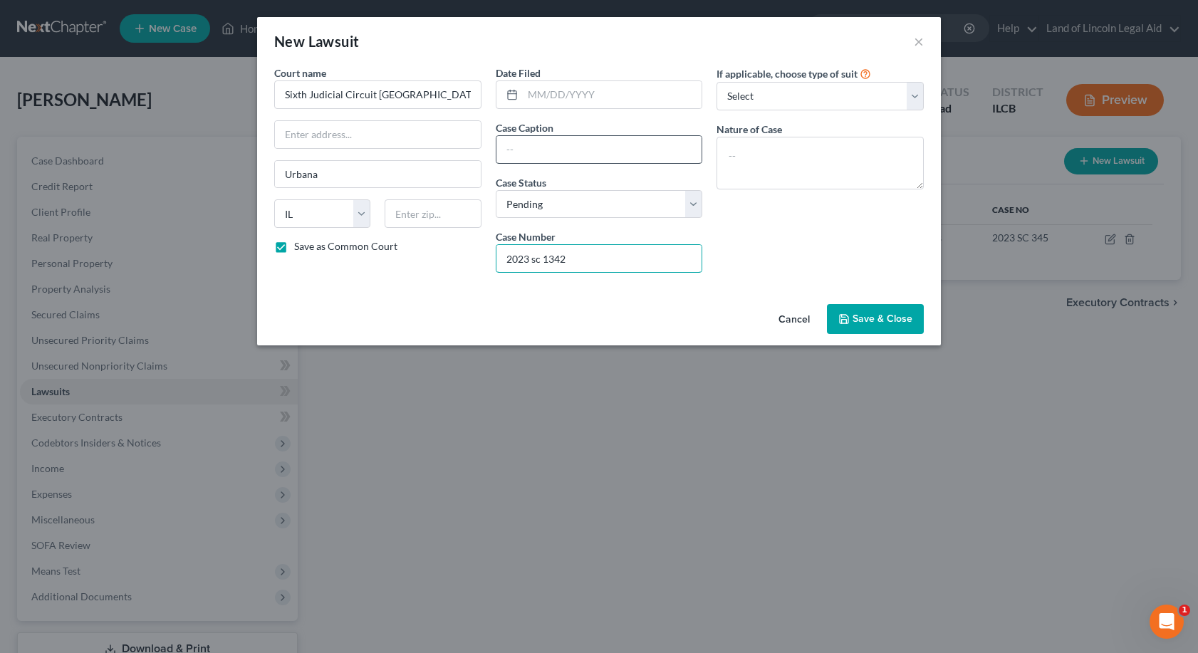
type input "2023 sc 1342"
click at [498, 153] on input "text" at bounding box center [599, 149] width 206 height 27
click at [627, 149] on input "Tower Loan of [US_STATE], LLC v [PERSON_NAME]" at bounding box center [599, 149] width 206 height 27
type input "Tower Loan of [US_STATE], LLC v [PERSON_NAME]"
click at [887, 319] on span "Save & Close" at bounding box center [882, 319] width 60 height 12
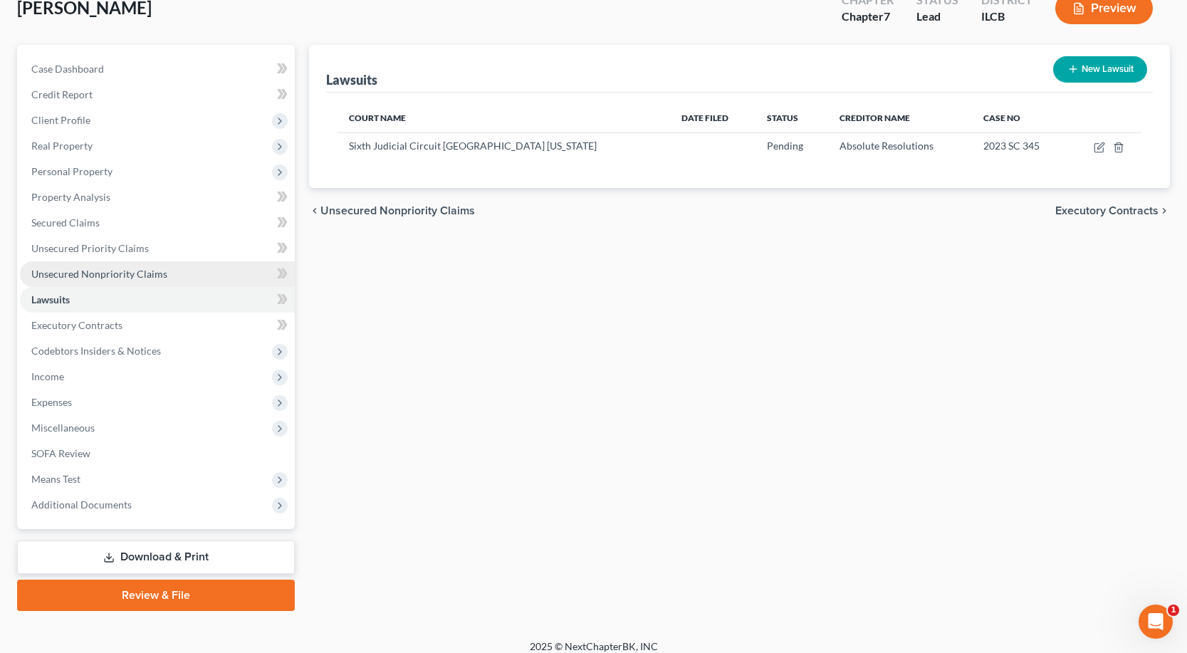
scroll to position [104, 0]
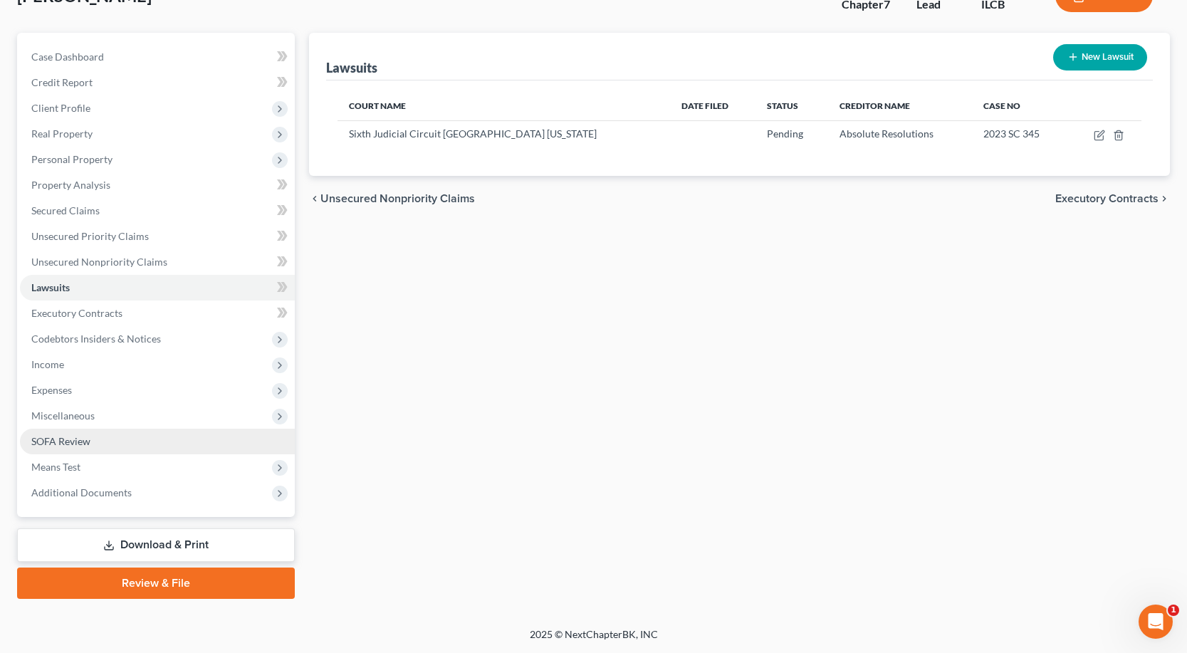
click at [157, 432] on link "SOFA Review" at bounding box center [157, 442] width 275 height 26
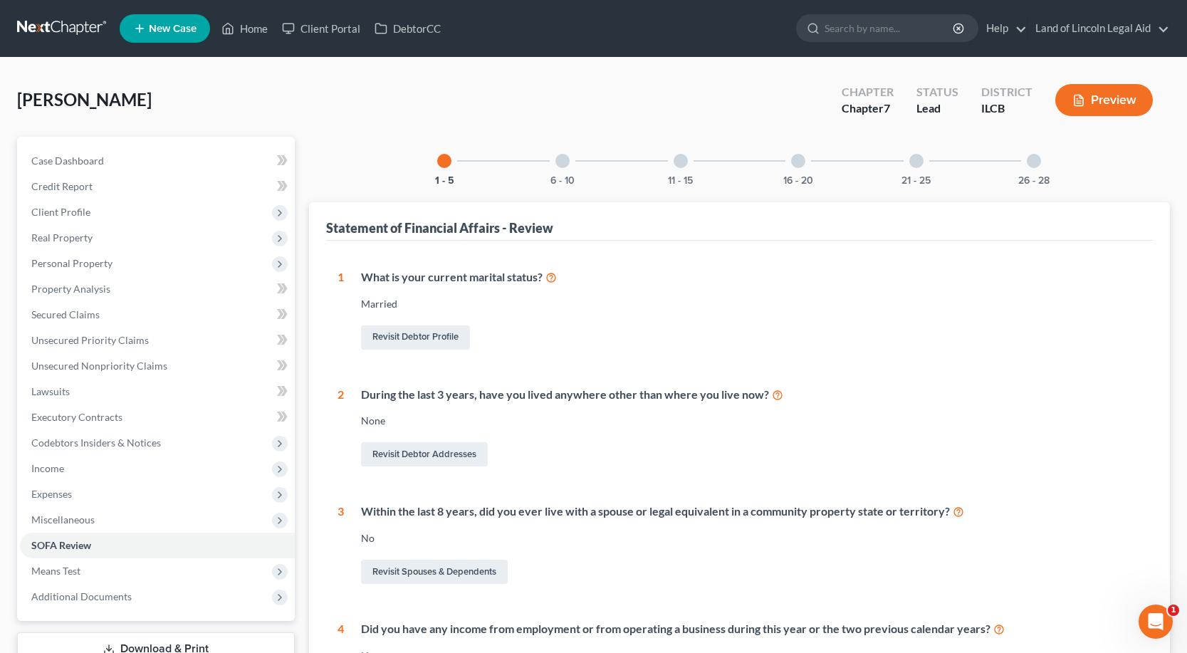
click at [560, 160] on div at bounding box center [562, 161] width 14 height 14
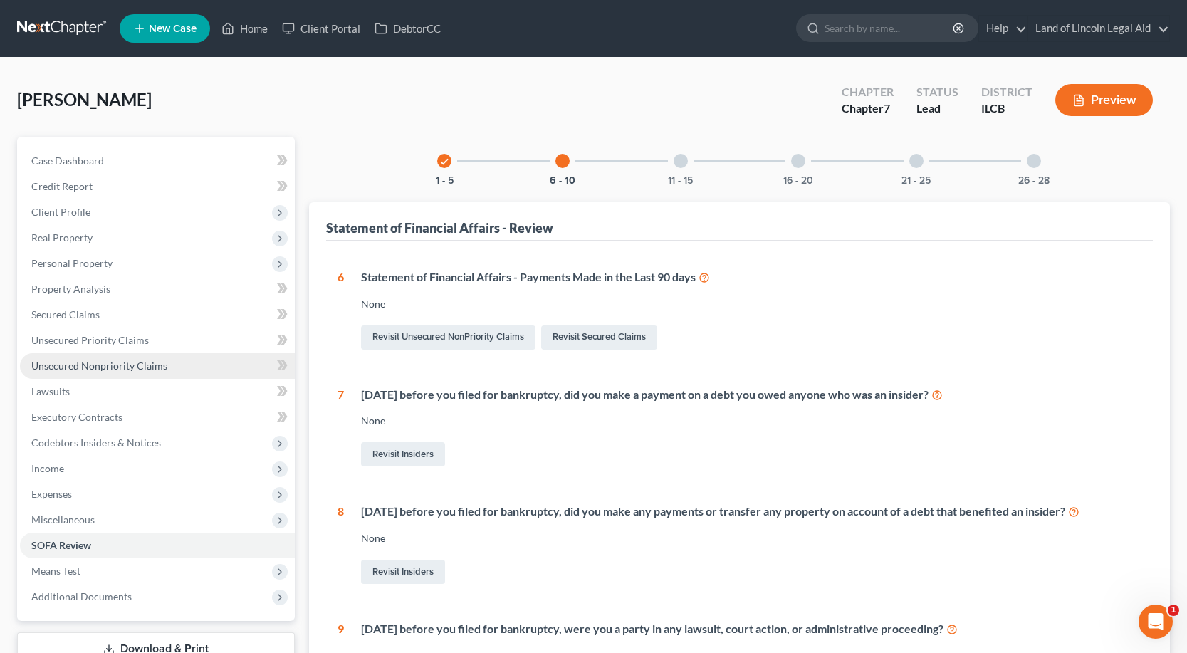
click at [150, 360] on span "Unsecured Nonpriority Claims" at bounding box center [99, 366] width 136 height 12
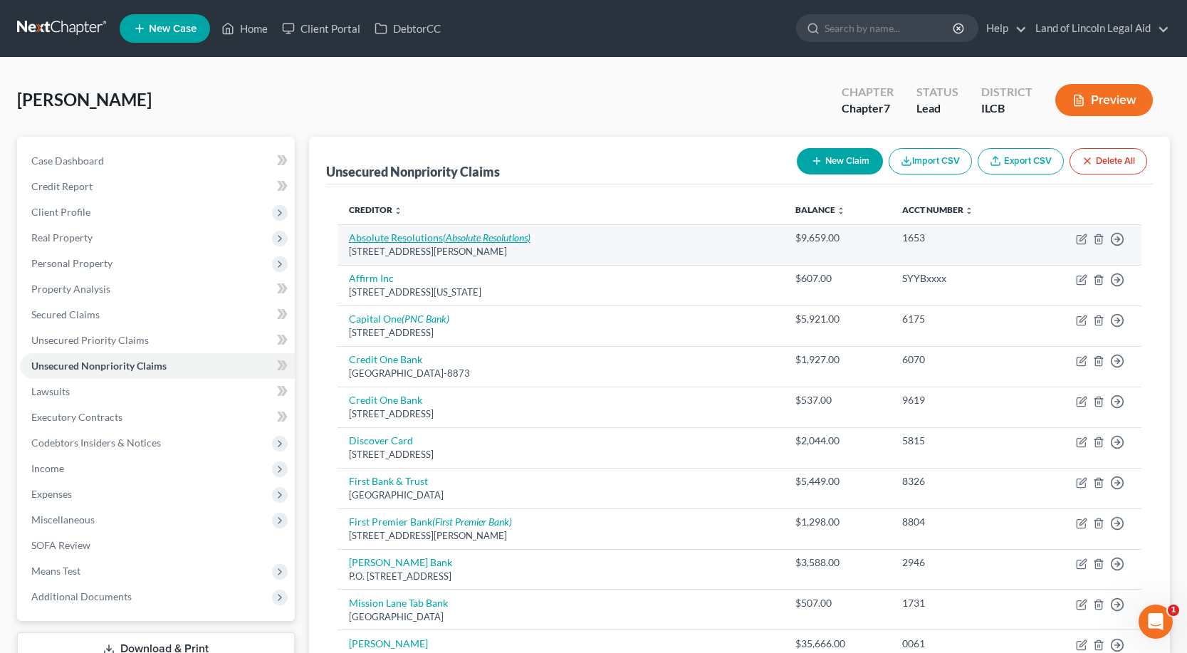
click at [476, 234] on icon "(Absolute Resolutions)" at bounding box center [487, 237] width 88 height 12
select select "24"
select select "0"
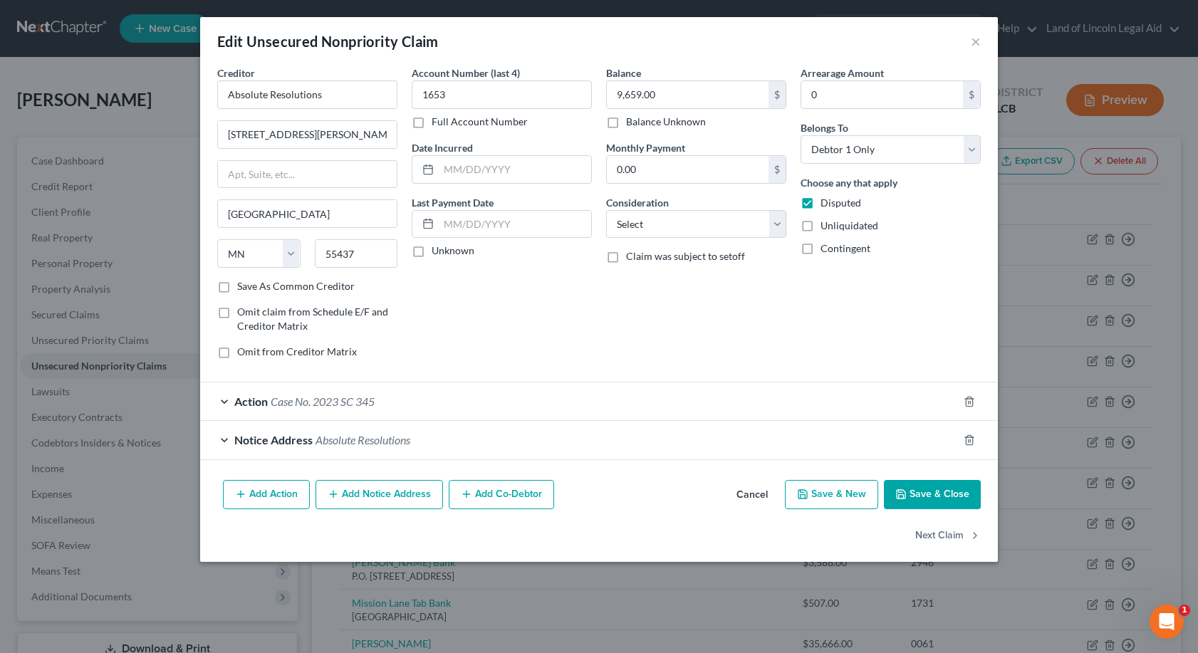
click at [225, 396] on div "Action Case No. 2023 SC 345" at bounding box center [579, 401] width 758 height 38
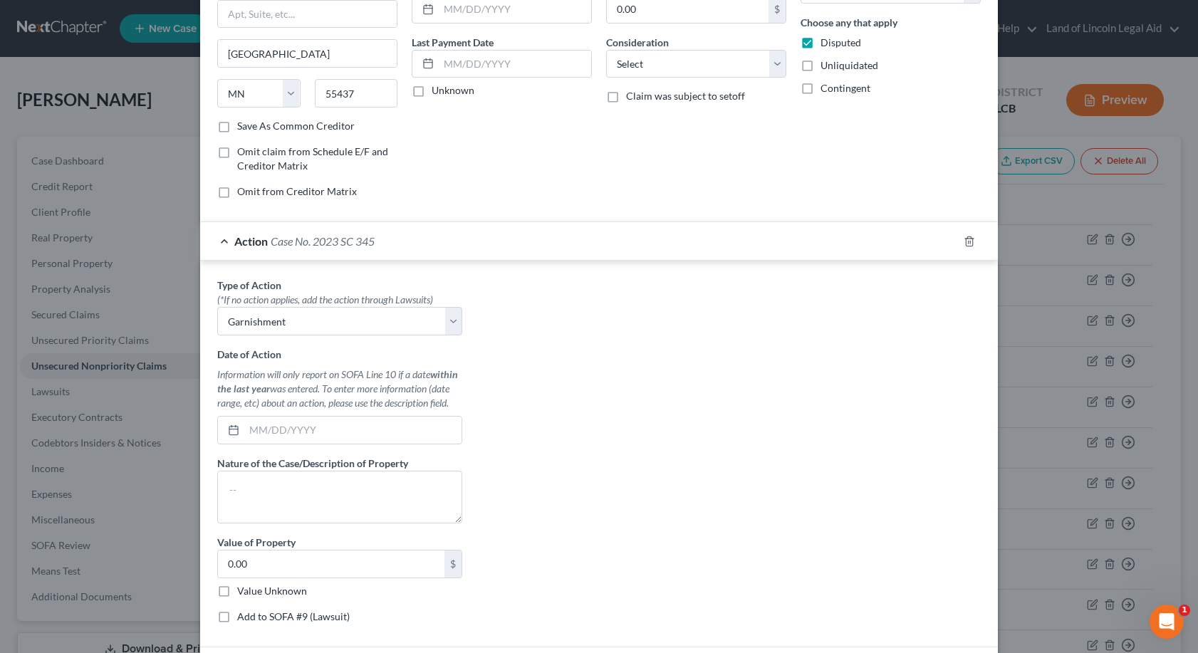
scroll to position [98, 0]
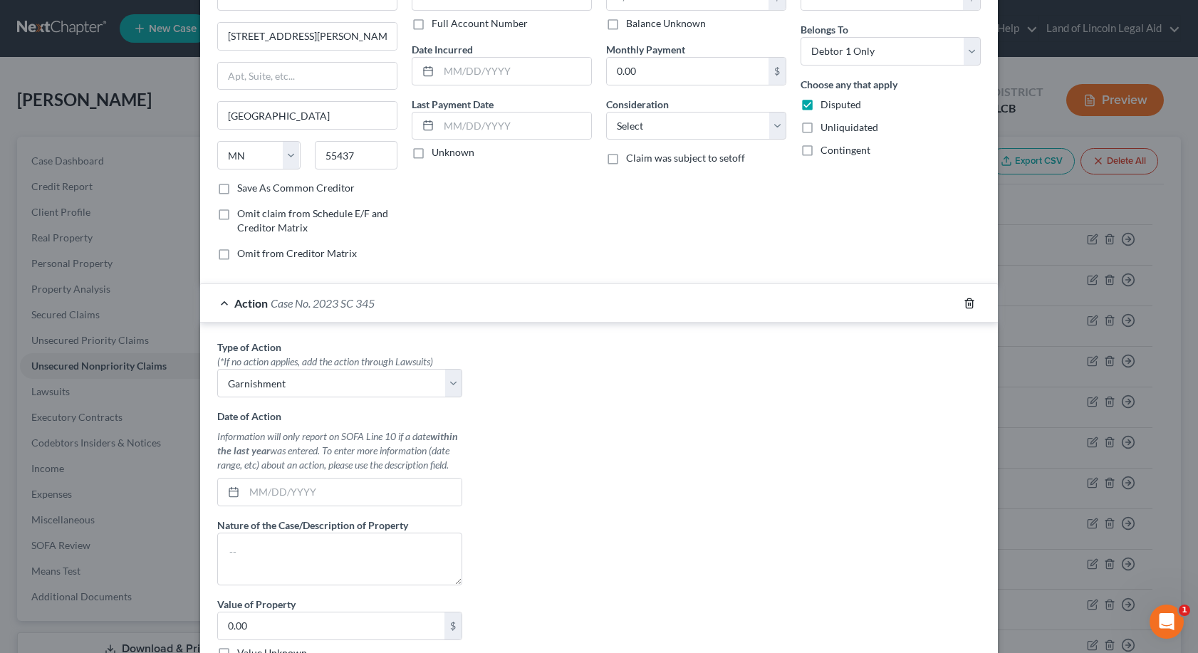
click at [963, 299] on icon "button" at bounding box center [968, 303] width 11 height 11
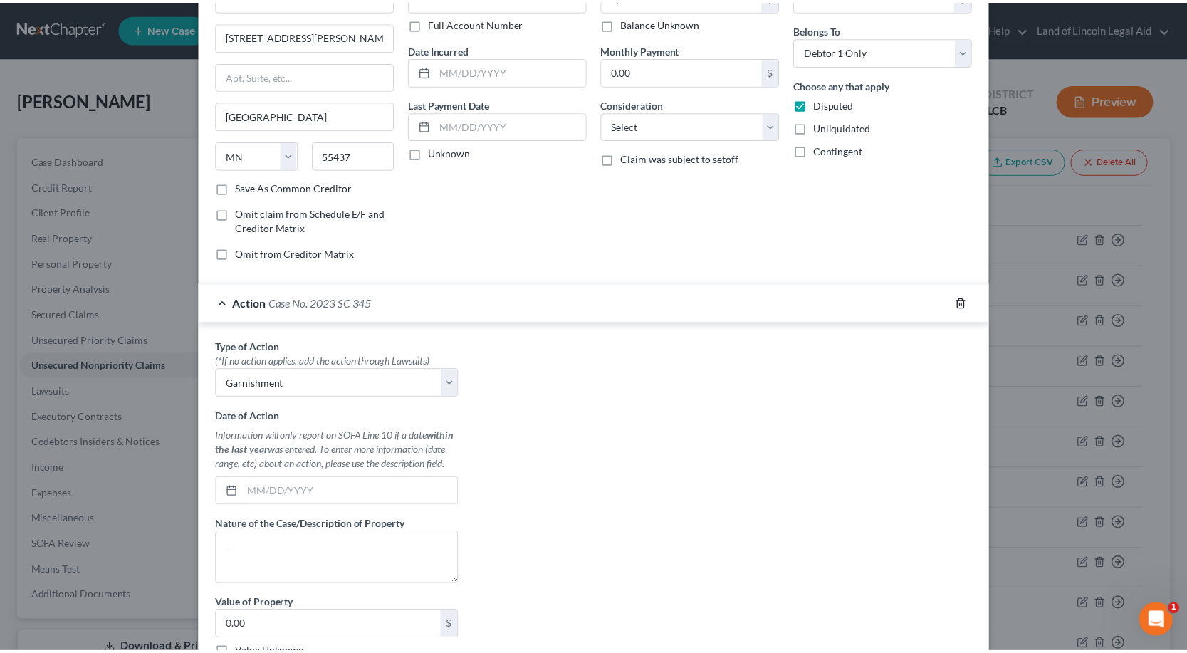
scroll to position [0, 0]
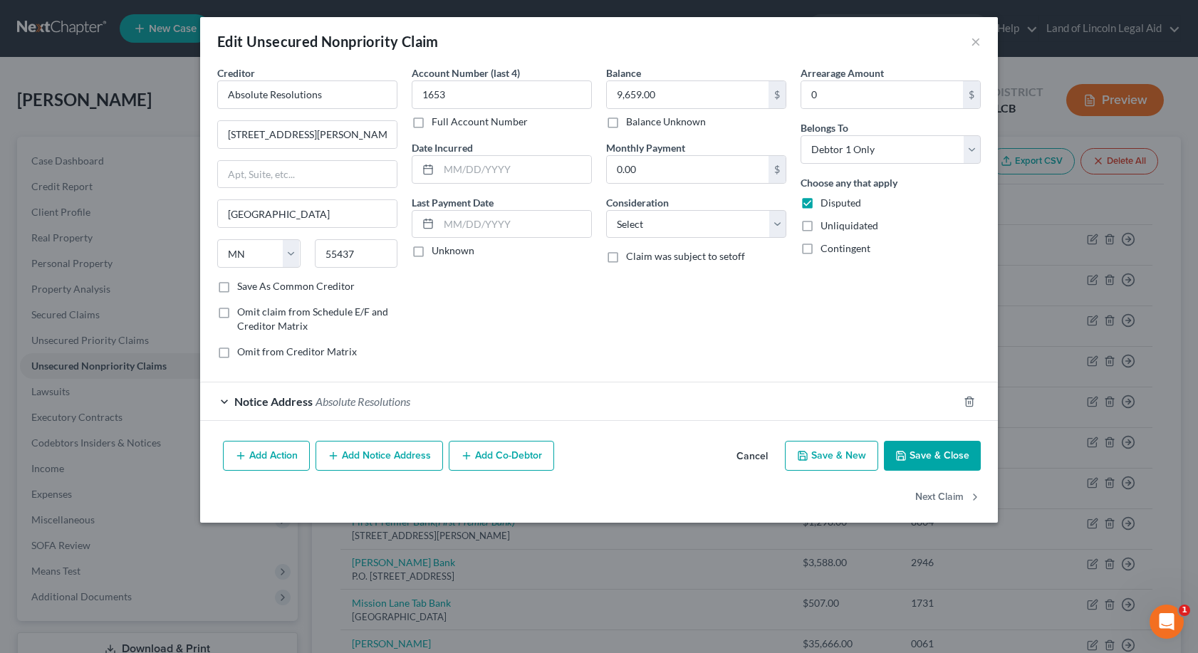
click at [929, 461] on button "Save & Close" at bounding box center [932, 456] width 97 height 30
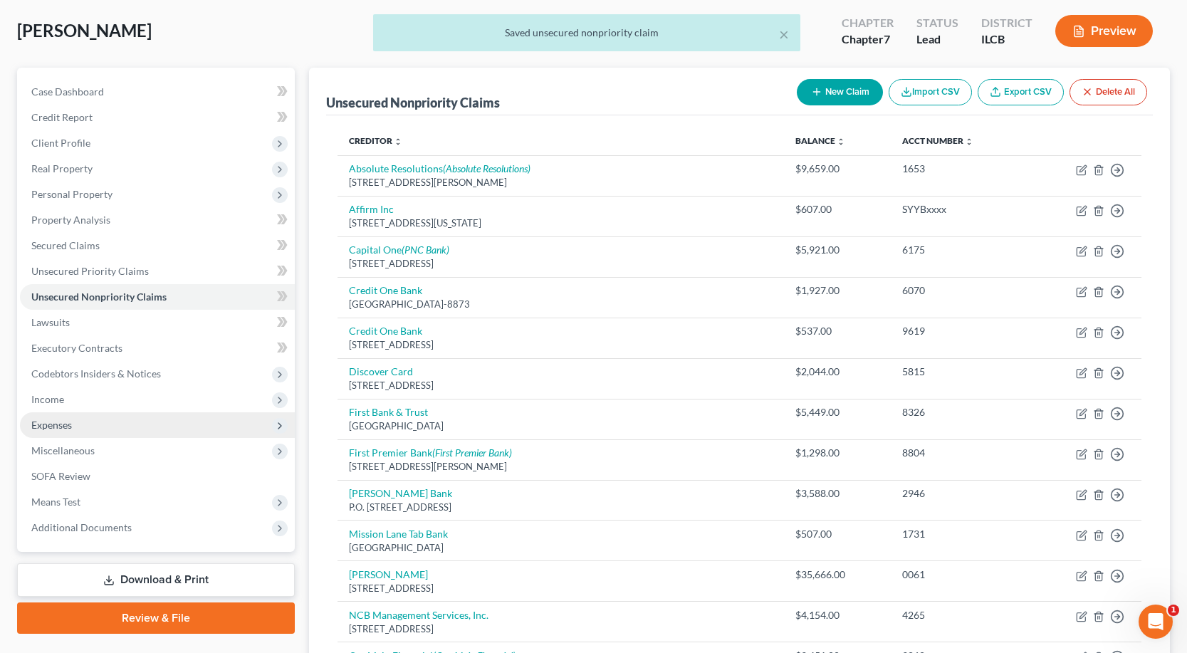
scroll to position [71, 0]
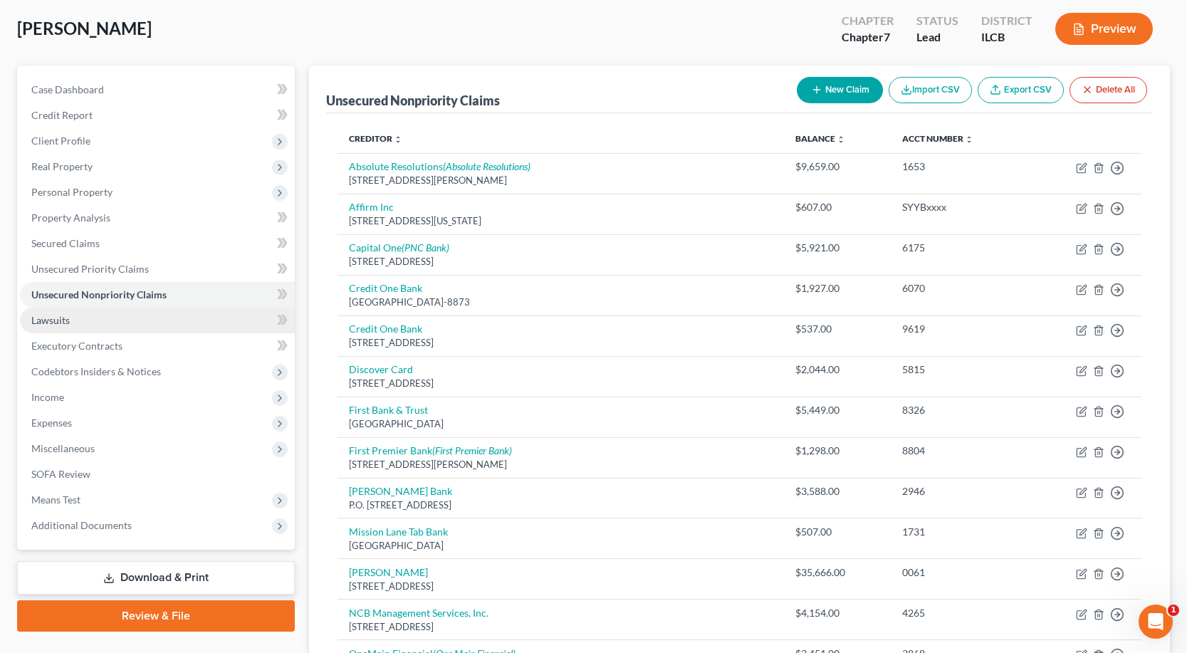
click at [75, 318] on link "Lawsuits" at bounding box center [157, 321] width 275 height 26
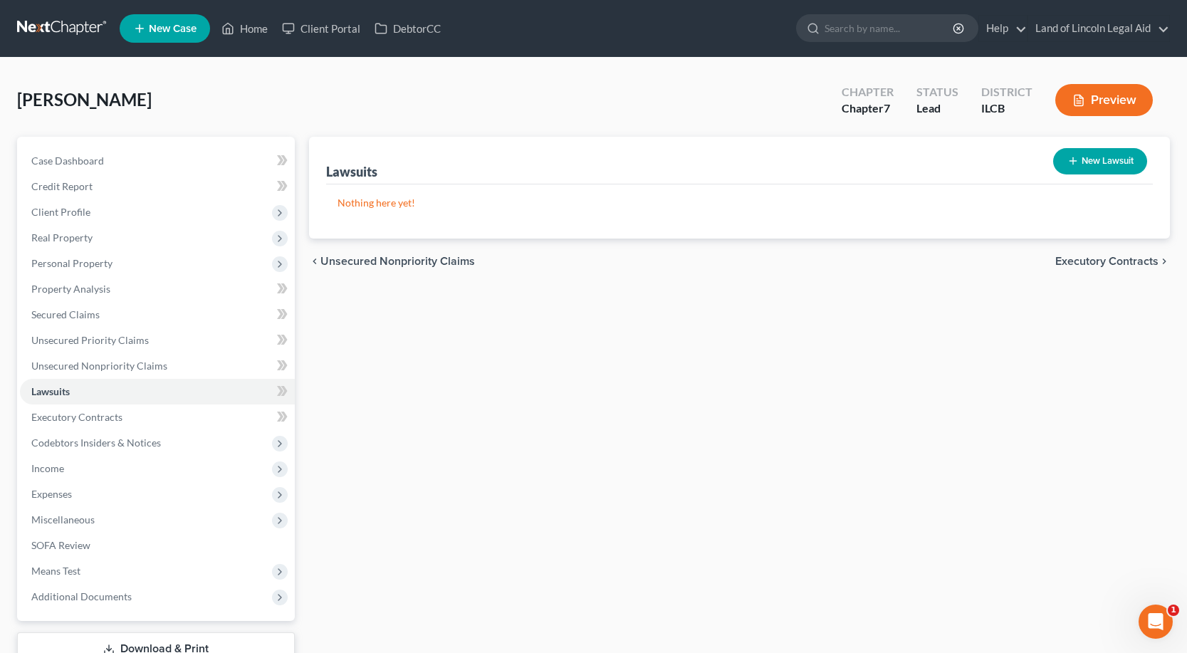
click at [1092, 158] on button "New Lawsuit" at bounding box center [1100, 161] width 94 height 26
select select "0"
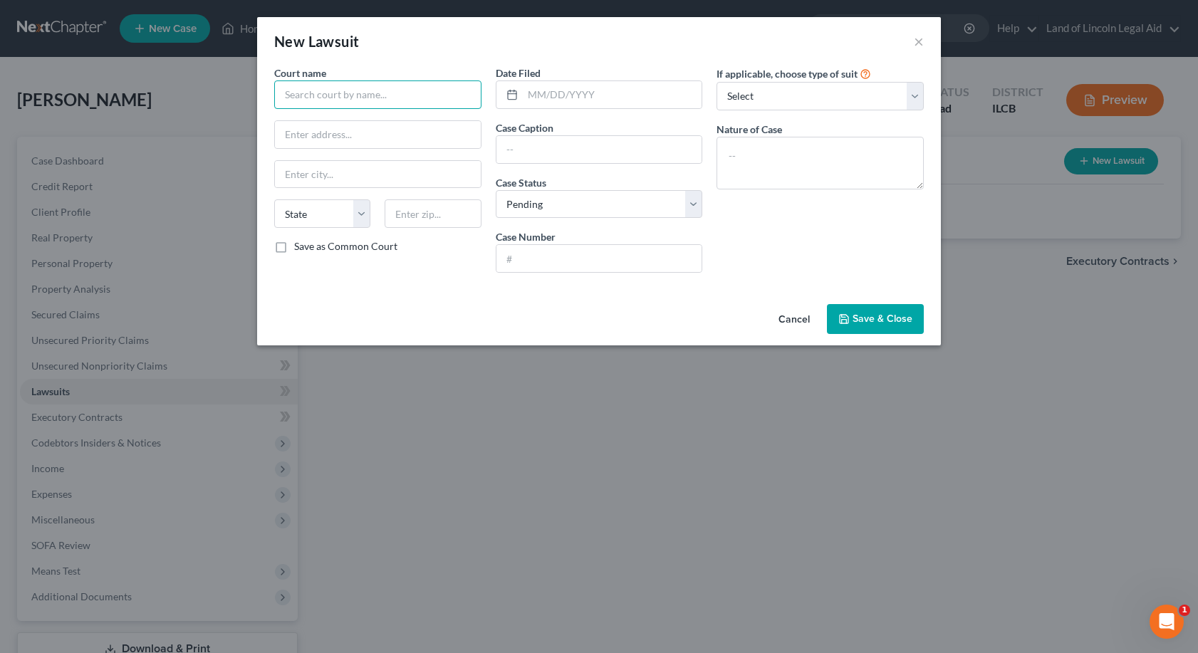
click at [312, 95] on input "text" at bounding box center [377, 94] width 207 height 28
type input "Sixth Judicial Circuit [GEOGRAPHIC_DATA] [US_STATE]"
click at [295, 184] on input "text" at bounding box center [378, 174] width 206 height 27
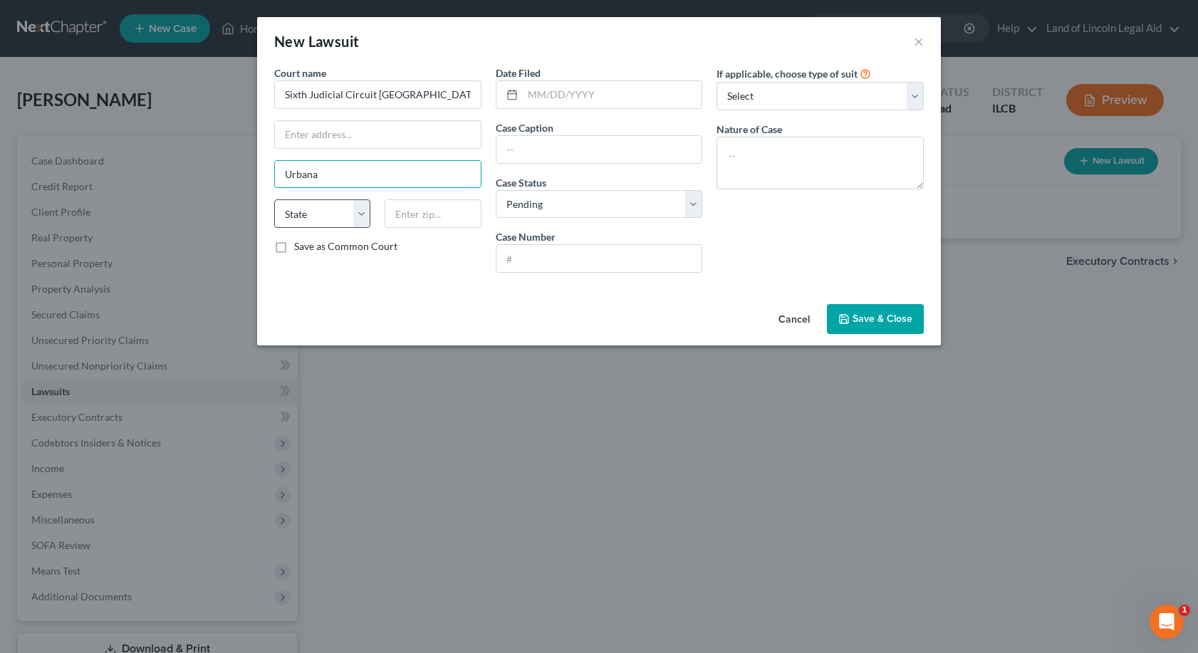
type input "Urbana"
click at [365, 219] on select "State [US_STATE] AK AR AZ CA CO CT DE DC [GEOGRAPHIC_DATA] [GEOGRAPHIC_DATA] GU…" at bounding box center [322, 213] width 96 height 28
select select "14"
click at [274, 199] on select "State [US_STATE] AK AR AZ CA CO CT DE DC [GEOGRAPHIC_DATA] [GEOGRAPHIC_DATA] GU…" at bounding box center [322, 213] width 96 height 28
click at [294, 245] on label "Save as Common Court" at bounding box center [345, 246] width 103 height 14
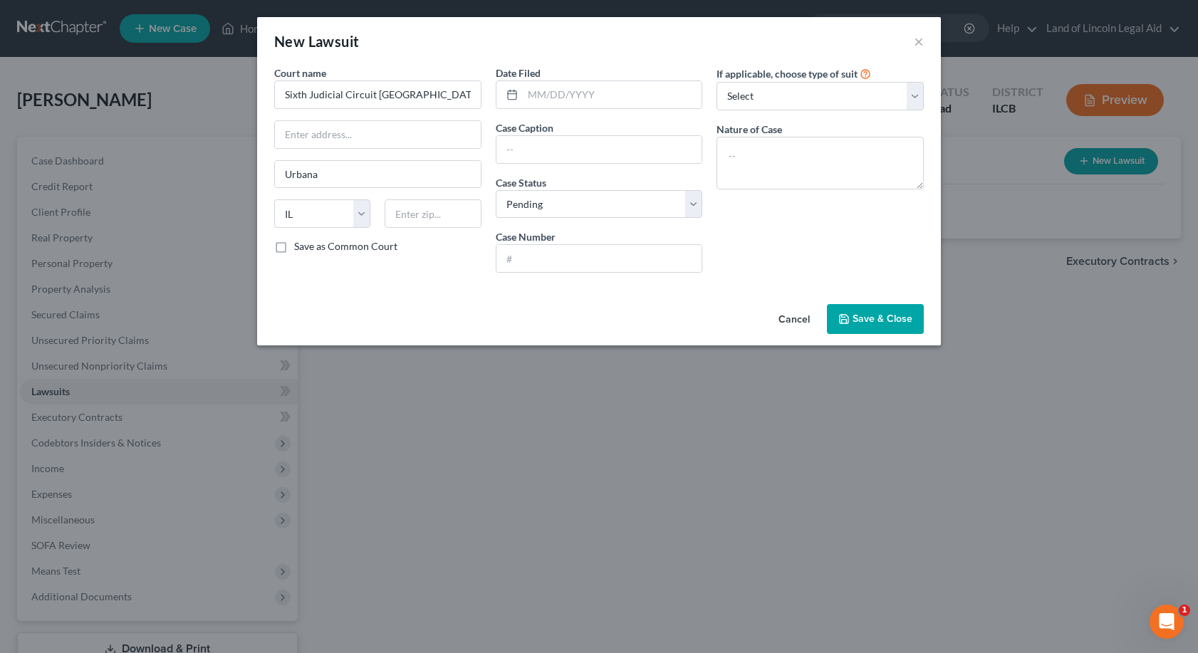
click at [300, 245] on input "Save as Common Court" at bounding box center [304, 243] width 9 height 9
checkbox input "true"
click at [526, 147] on input "text" at bounding box center [599, 149] width 206 height 27
type input "Absolute Resolutions v [PERSON_NAME]"
click at [540, 261] on input "text" at bounding box center [599, 258] width 206 height 27
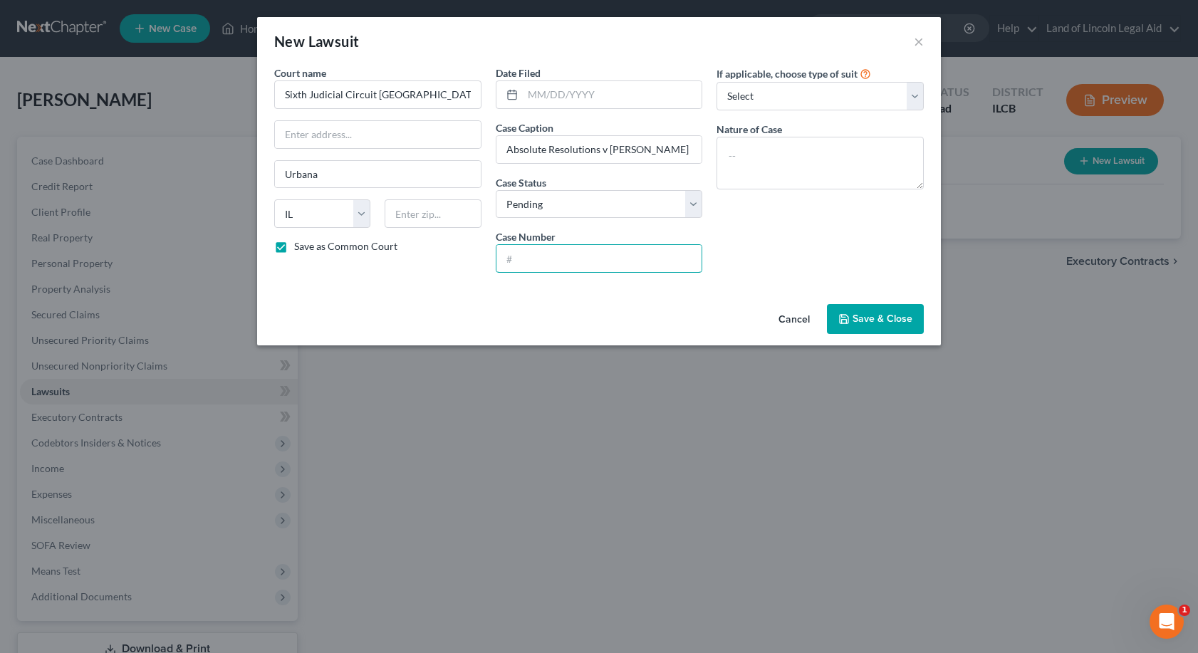
type input "2023 SC 345"
click at [878, 311] on button "Save & Close" at bounding box center [875, 319] width 97 height 30
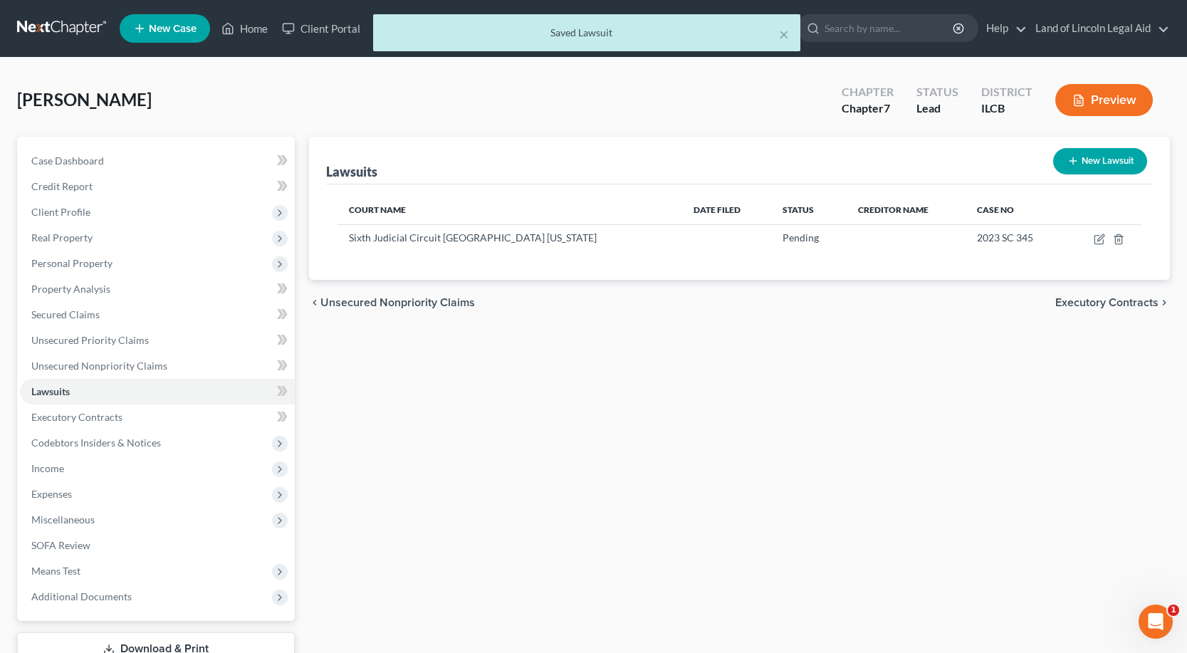
click at [1121, 155] on button "New Lawsuit" at bounding box center [1100, 161] width 94 height 26
select select "0"
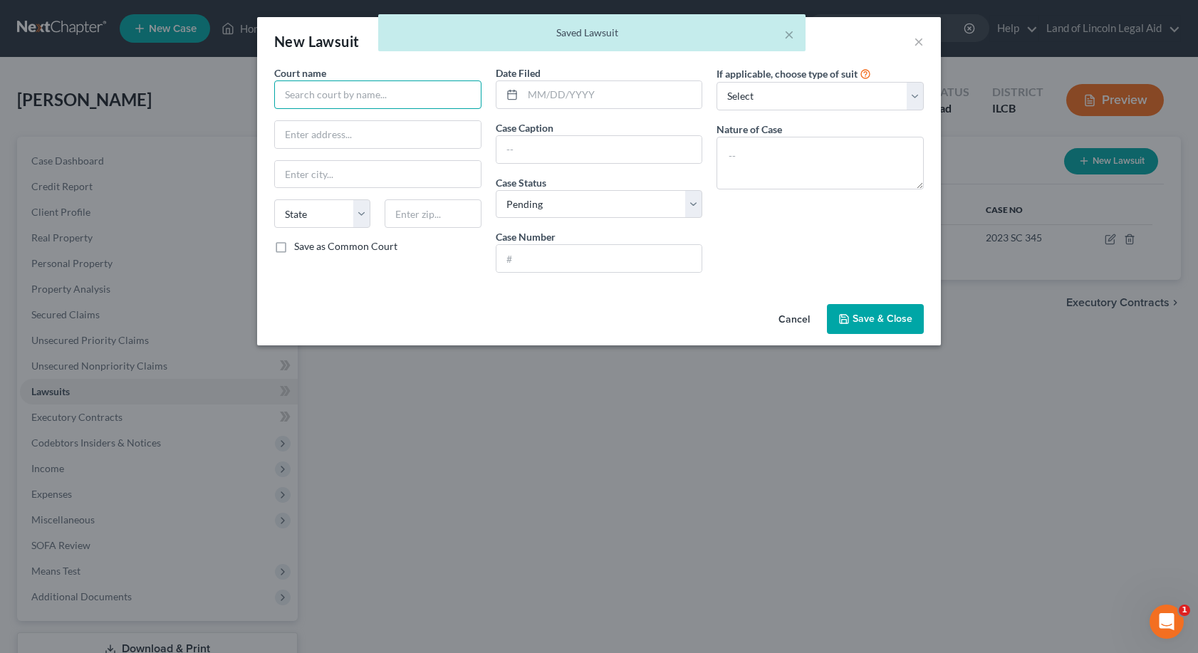
click at [308, 85] on input "text" at bounding box center [377, 94] width 207 height 28
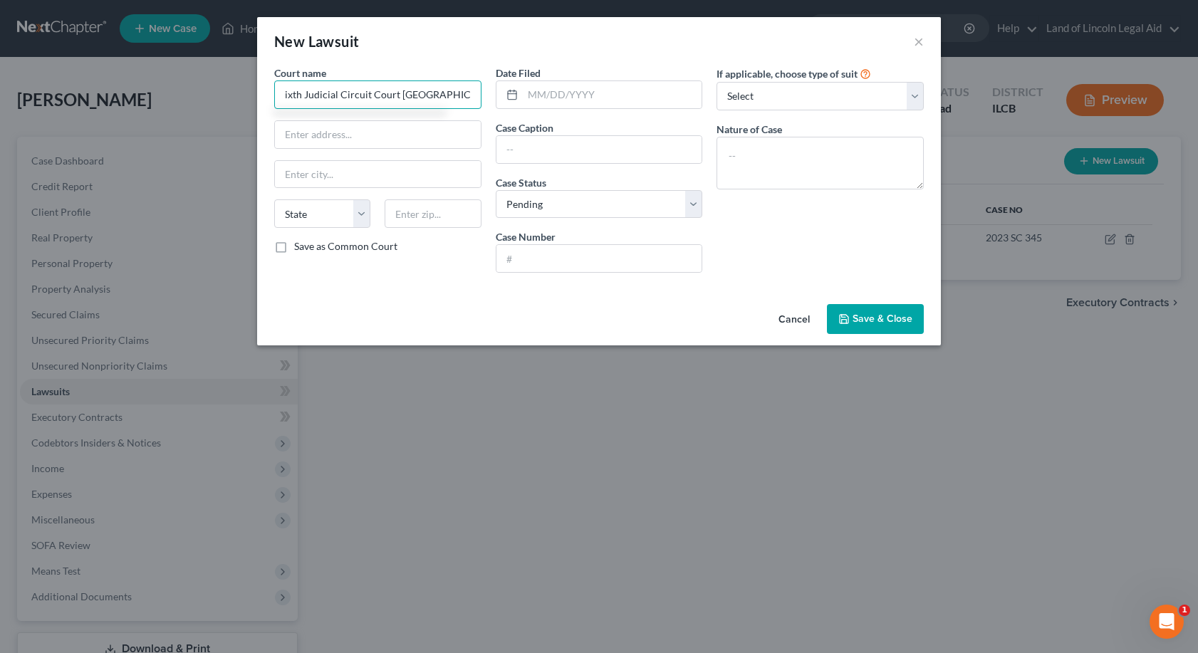
scroll to position [0, 12]
type input "Sixth Judicial Circuit Court [GEOGRAPHIC_DATA] [US_STATE]"
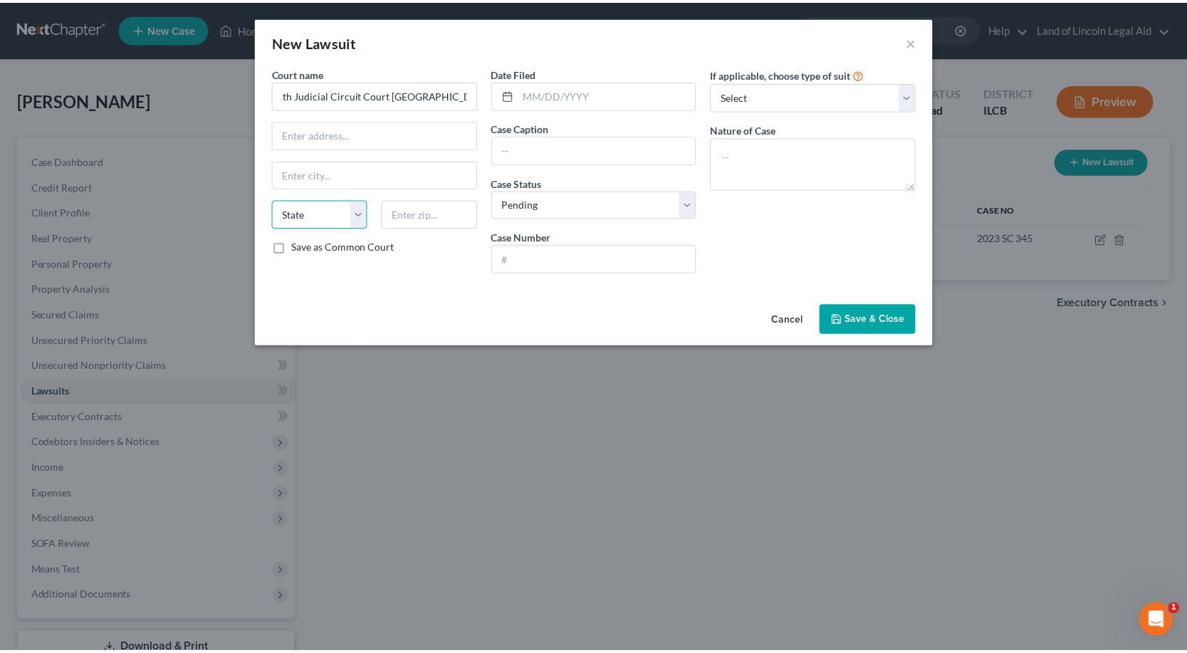
scroll to position [0, 0]
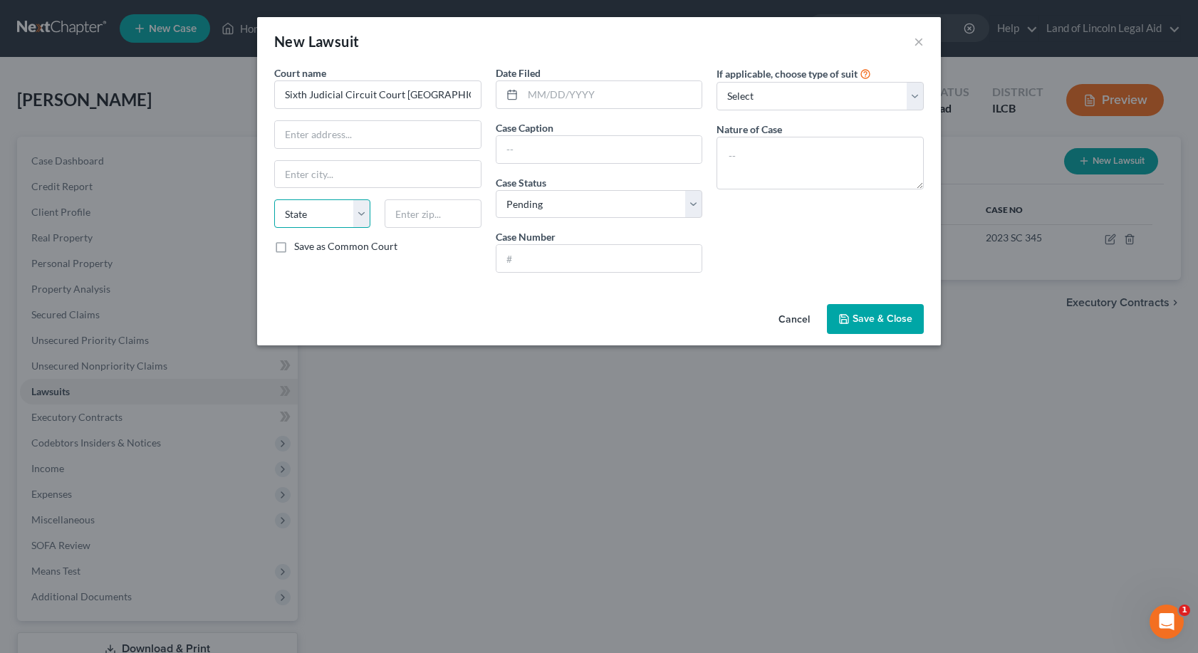
click at [343, 209] on select "State [US_STATE] AK AR AZ CA CO CT DE DC [GEOGRAPHIC_DATA] [GEOGRAPHIC_DATA] GU…" at bounding box center [322, 213] width 96 height 28
select select "14"
click at [274, 199] on select "State [US_STATE] AK AR AZ CA CO CT DE DC [GEOGRAPHIC_DATA] [GEOGRAPHIC_DATA] GU…" at bounding box center [322, 213] width 96 height 28
click at [296, 178] on input "text" at bounding box center [378, 174] width 206 height 27
type input "Urbana"
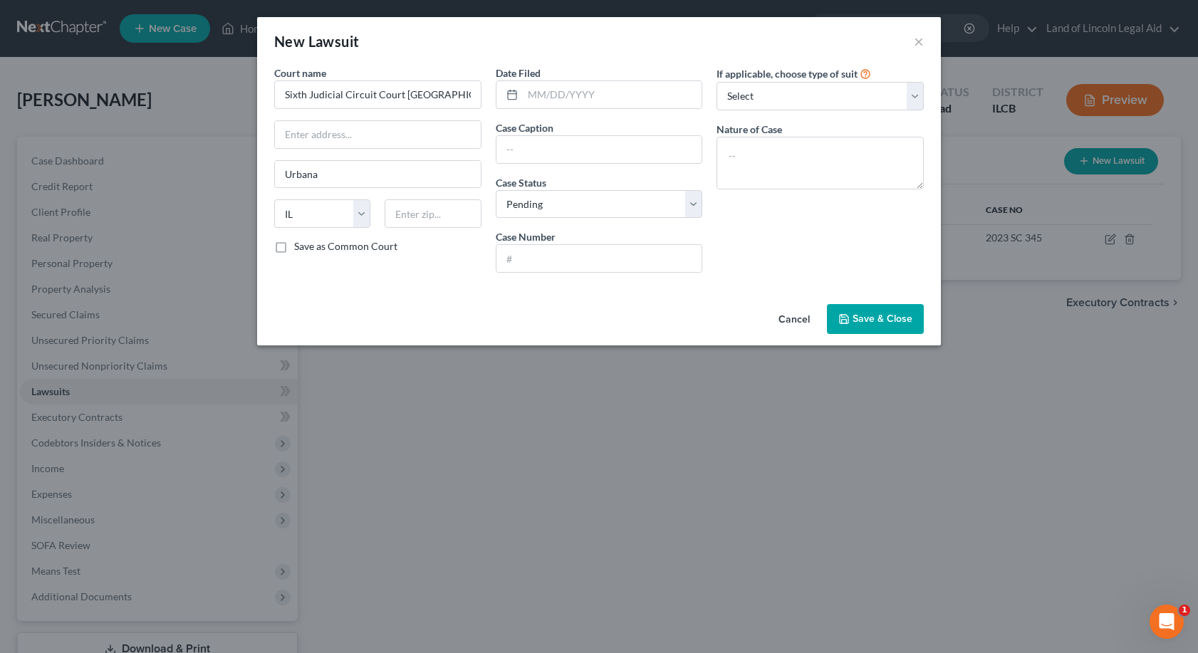
click at [294, 249] on label "Save as Common Court" at bounding box center [345, 246] width 103 height 14
click at [300, 249] on input "Save as Common Court" at bounding box center [304, 243] width 9 height 9
checkbox input "true"
click at [520, 152] on input "text" at bounding box center [599, 149] width 206 height 27
type input "Tower Loan of [US_STATE], LLC v [PERSON_NAME]"
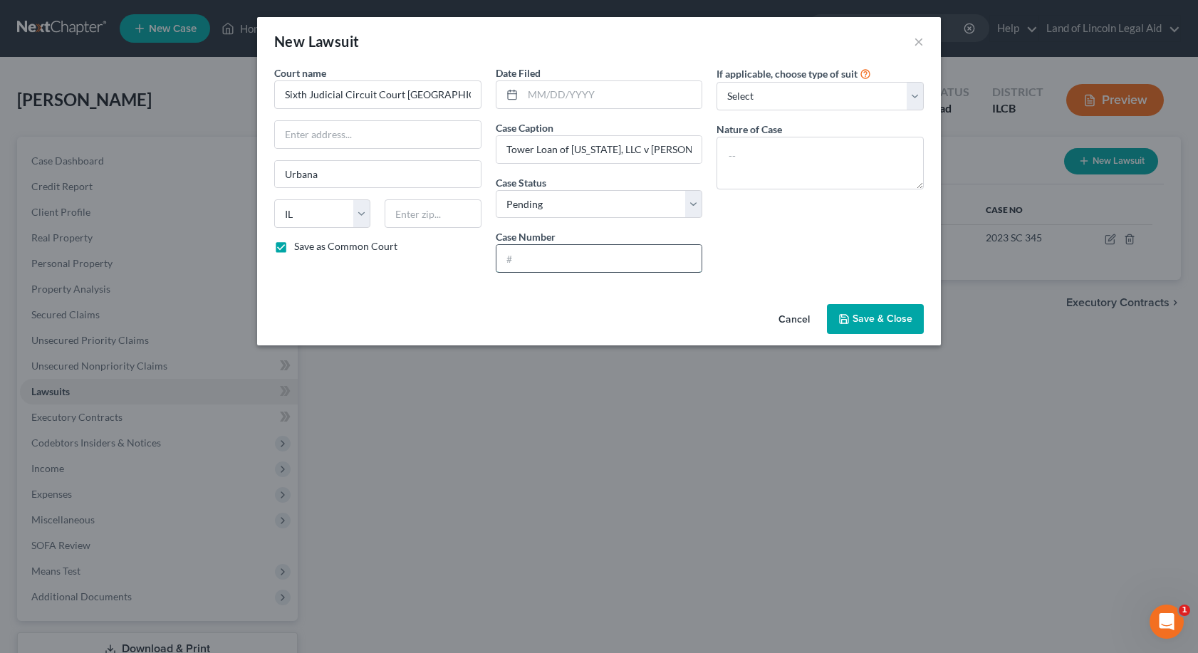
click at [611, 259] on input "text" at bounding box center [599, 258] width 206 height 27
type input "2023 sc 1342"
click at [854, 313] on span "Save & Close" at bounding box center [882, 319] width 60 height 12
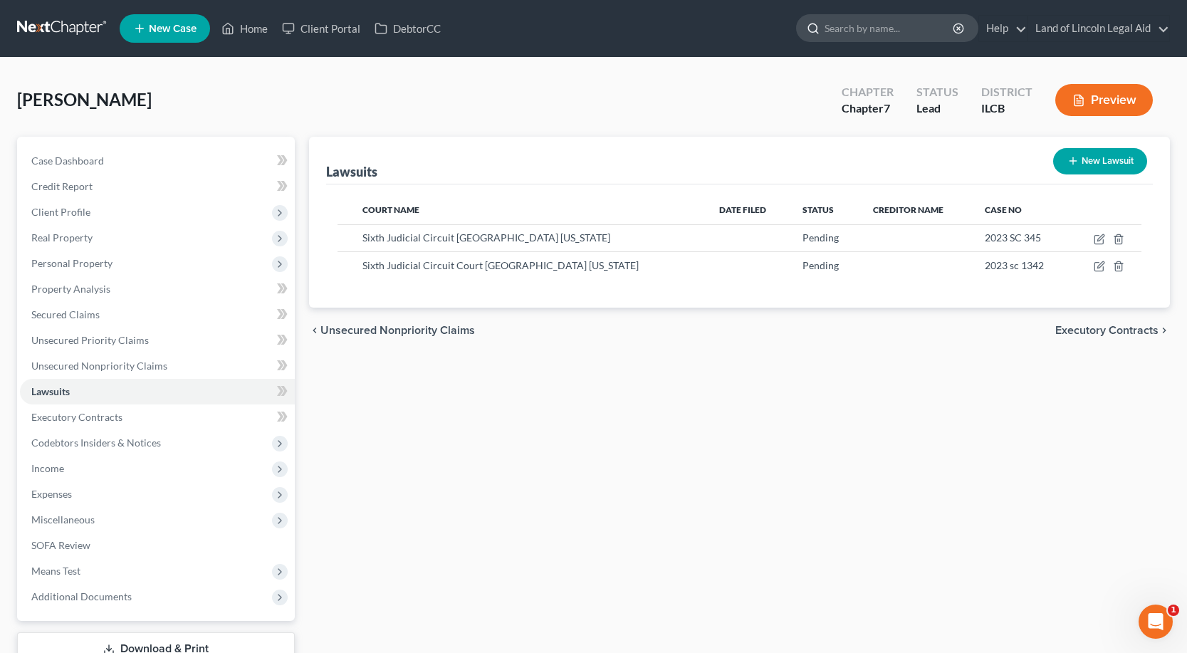
click at [840, 32] on input "search" at bounding box center [890, 28] width 130 height 26
click at [830, 22] on input "search" at bounding box center [890, 28] width 130 height 26
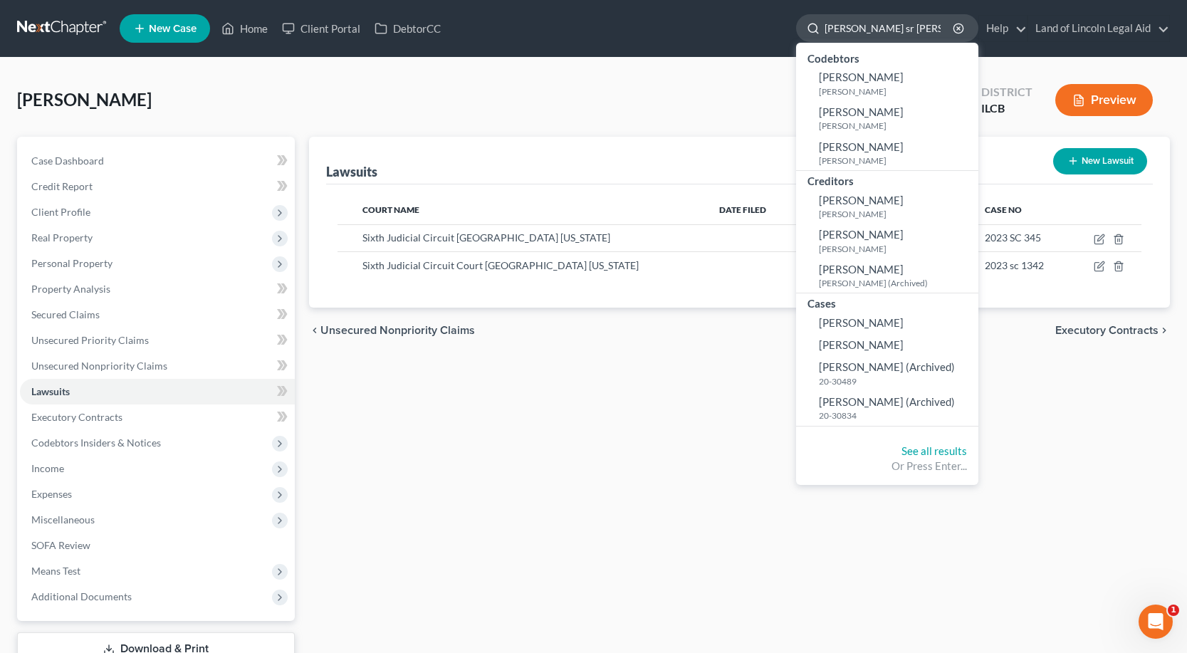
click at [868, 26] on input "[PERSON_NAME] sr [PERSON_NAME]" at bounding box center [890, 28] width 130 height 26
click at [871, 26] on input "[PERSON_NAME] sr [PERSON_NAME]" at bounding box center [890, 28] width 130 height 26
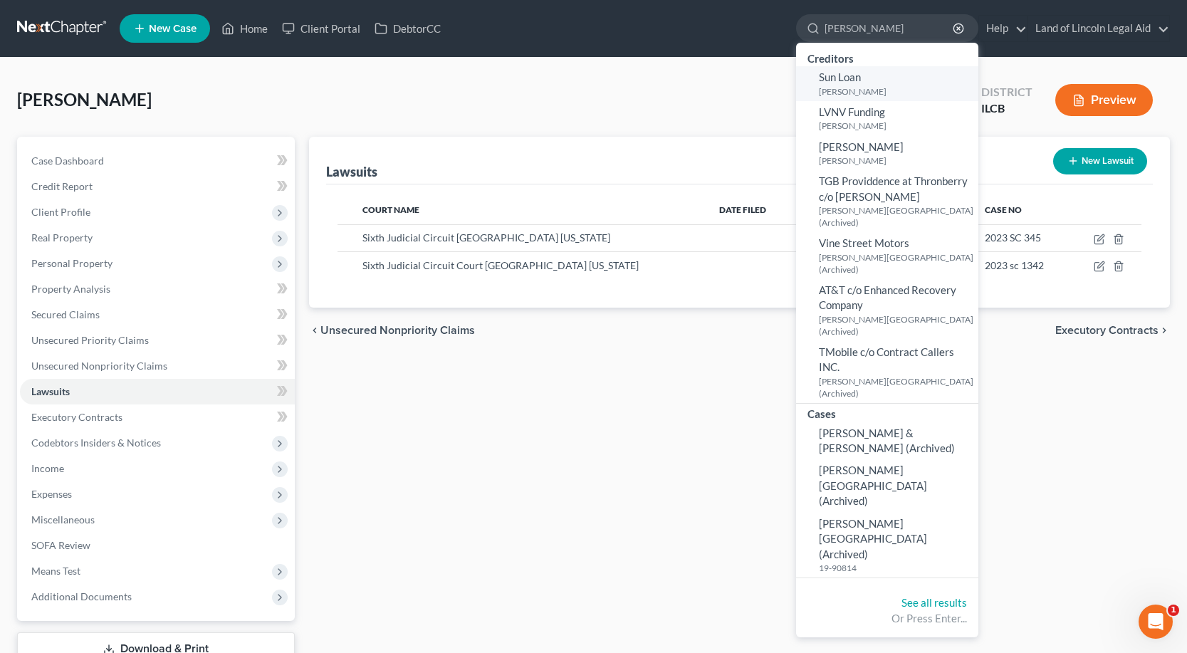
type input "[PERSON_NAME]"
click at [849, 84] on link "[PERSON_NAME]" at bounding box center [887, 83] width 182 height 35
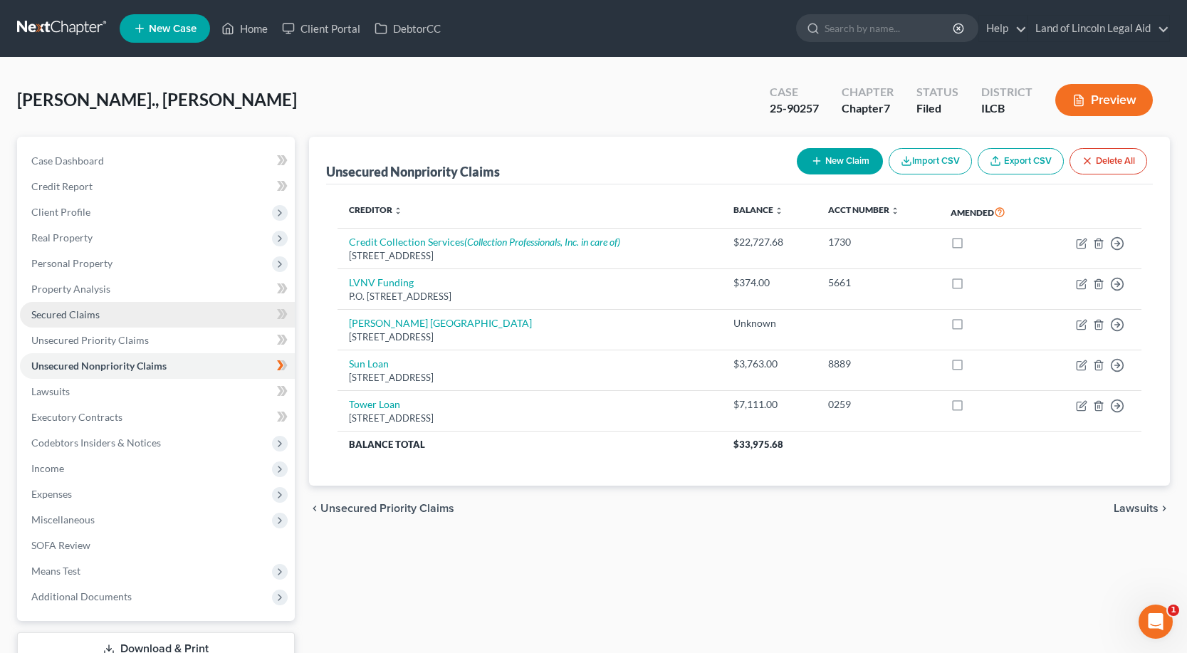
click at [48, 310] on span "Secured Claims" at bounding box center [65, 314] width 68 height 12
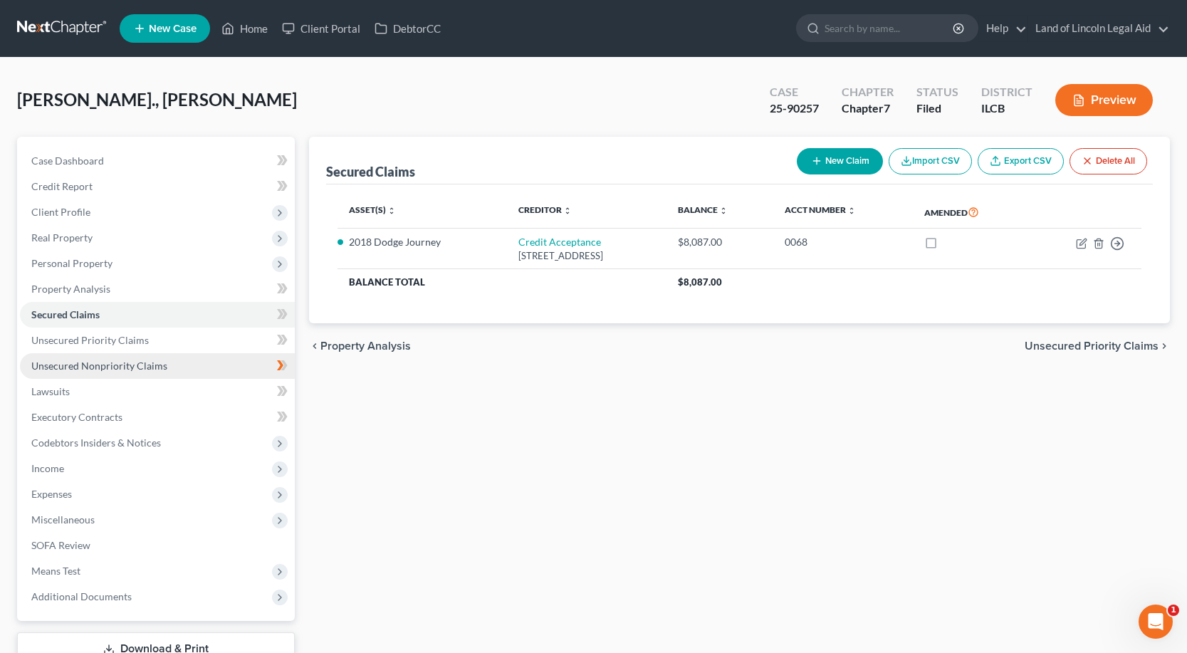
click at [95, 362] on span "Unsecured Nonpriority Claims" at bounding box center [99, 366] width 136 height 12
